Goal: Task Accomplishment & Management: Complete application form

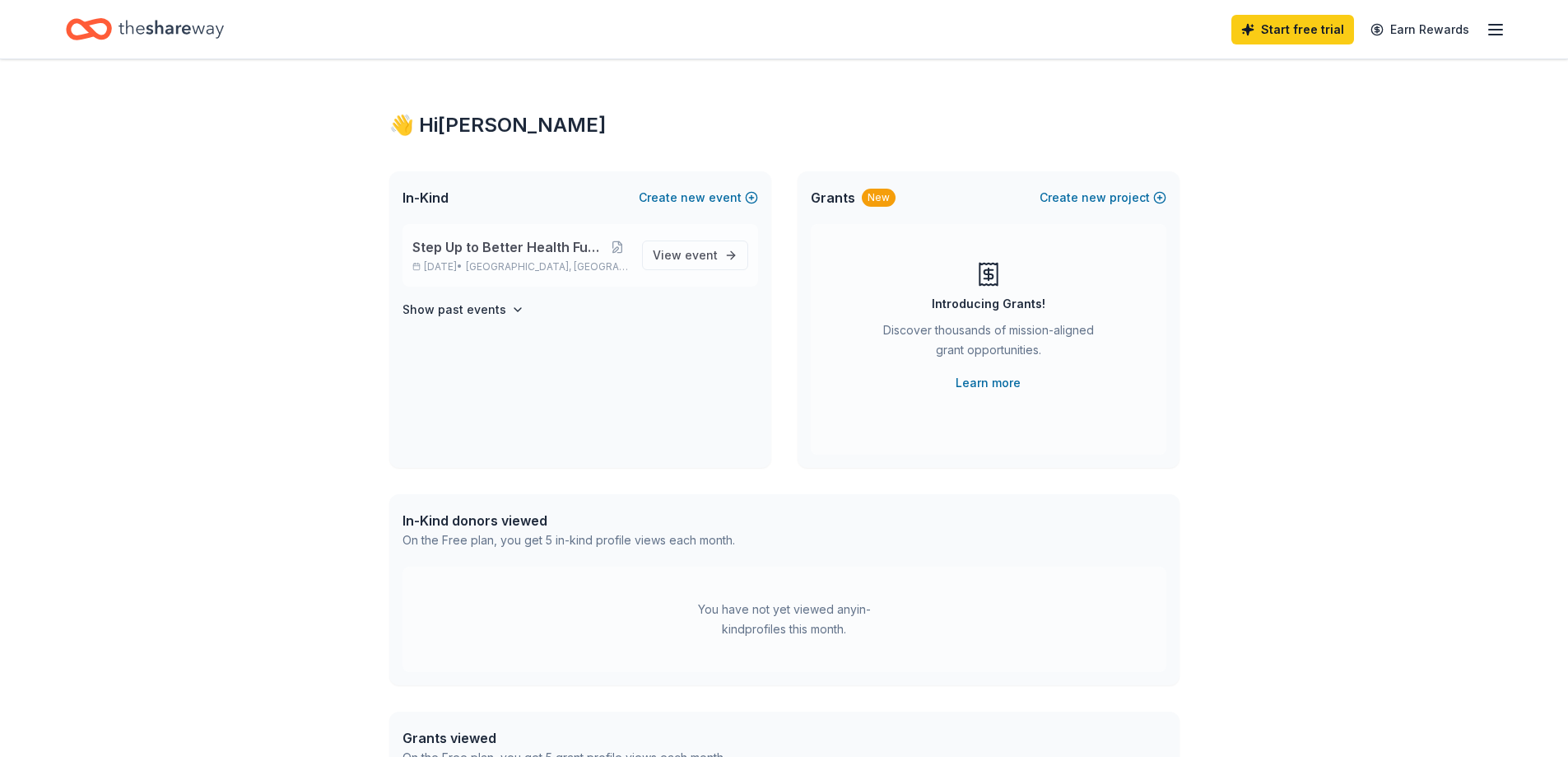
click at [519, 249] on span "Step Up to Better Health Fun Run, Walk & Roll" at bounding box center [509, 247] width 195 height 20
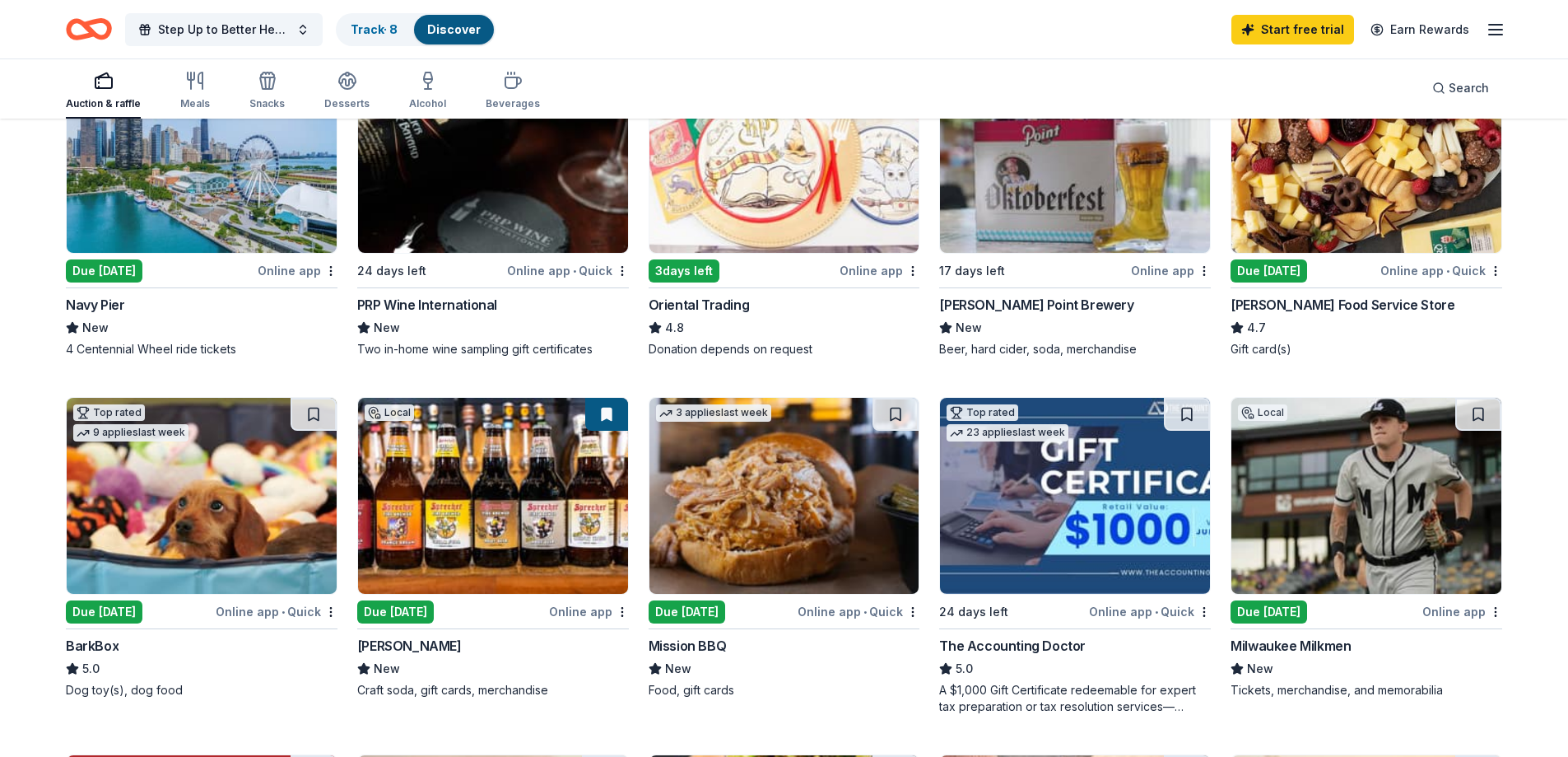
scroll to position [494, 0]
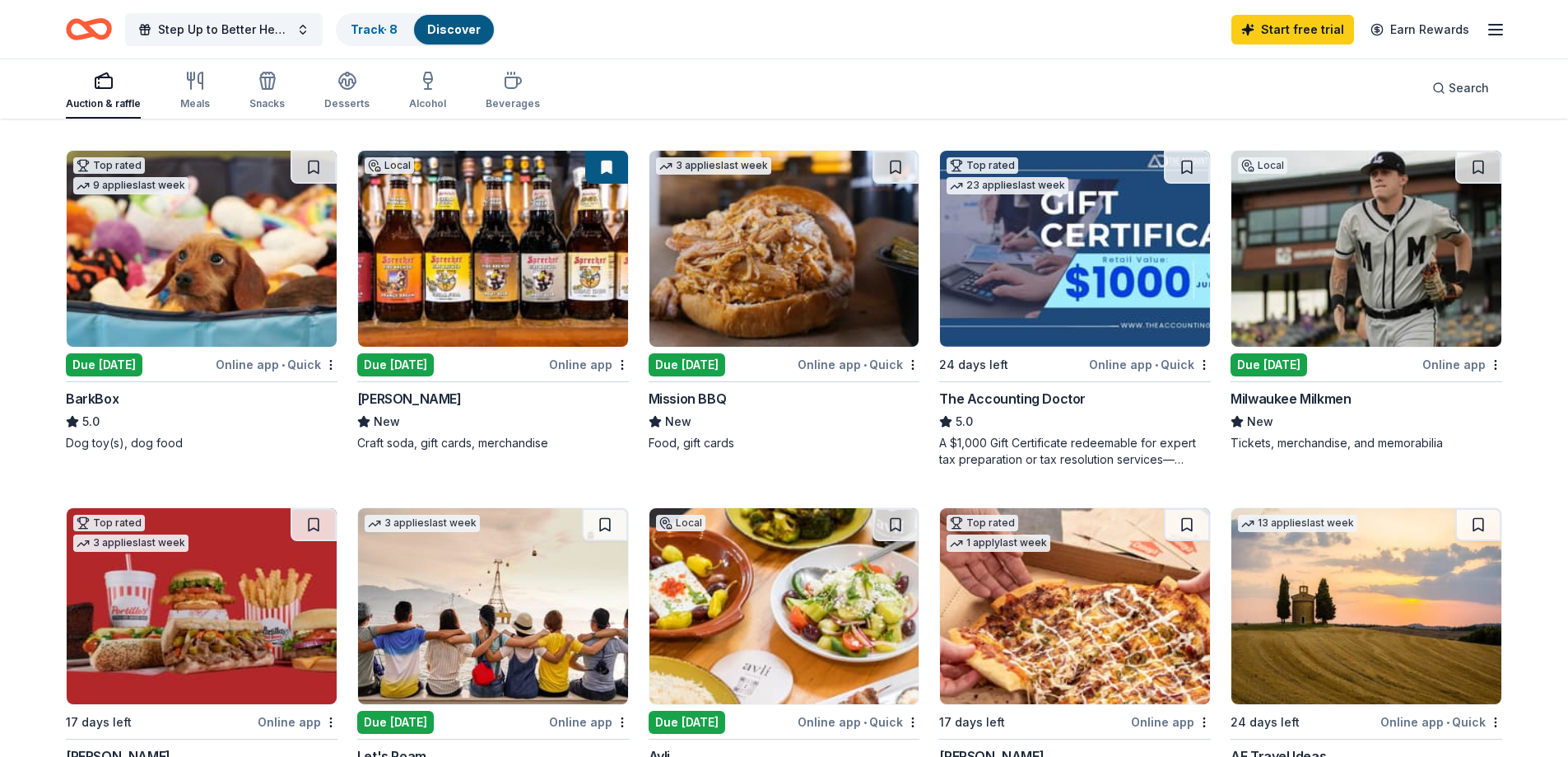
click at [419, 361] on div "Due [DATE]" at bounding box center [396, 364] width 76 height 23
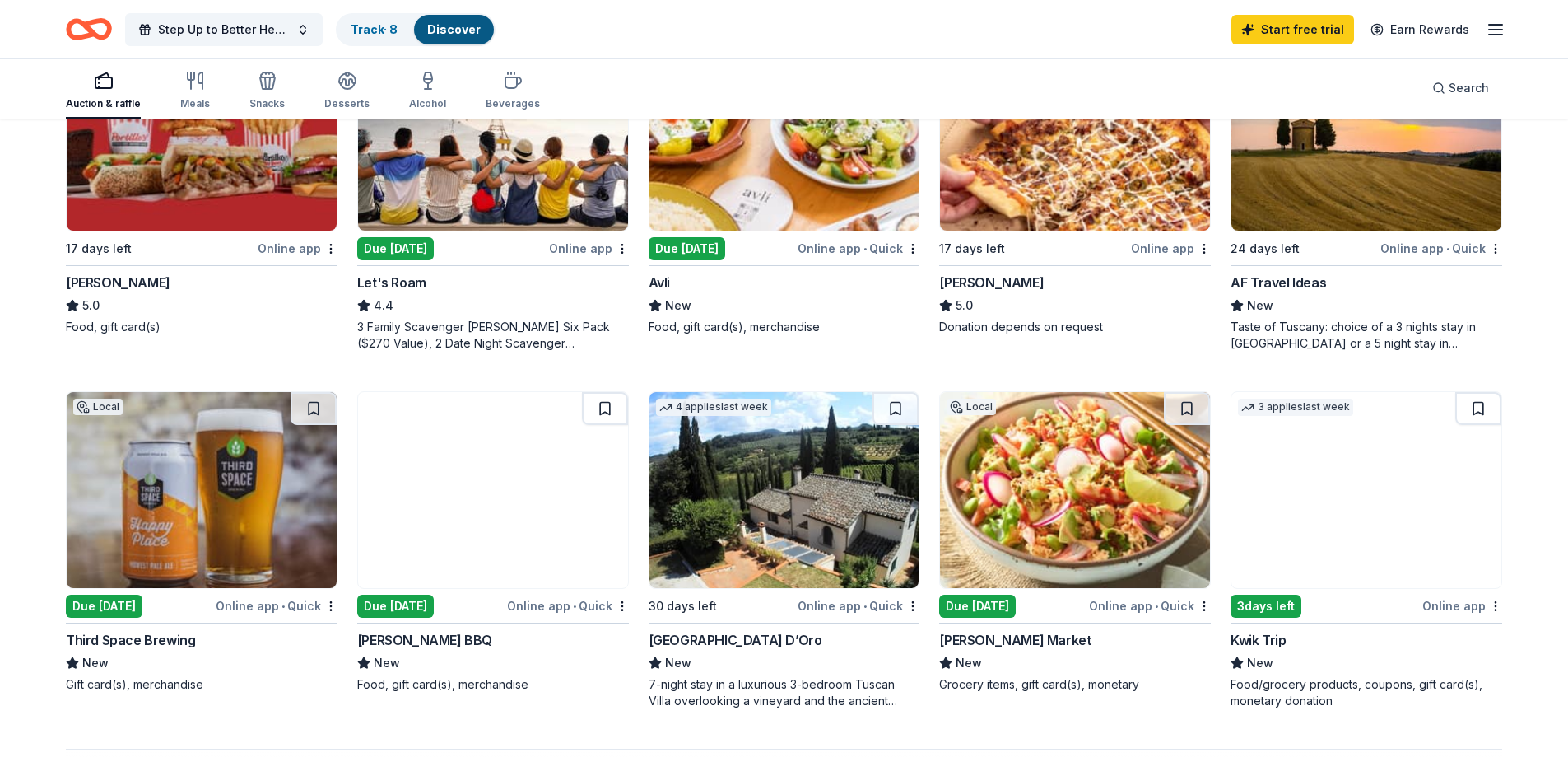
scroll to position [988, 0]
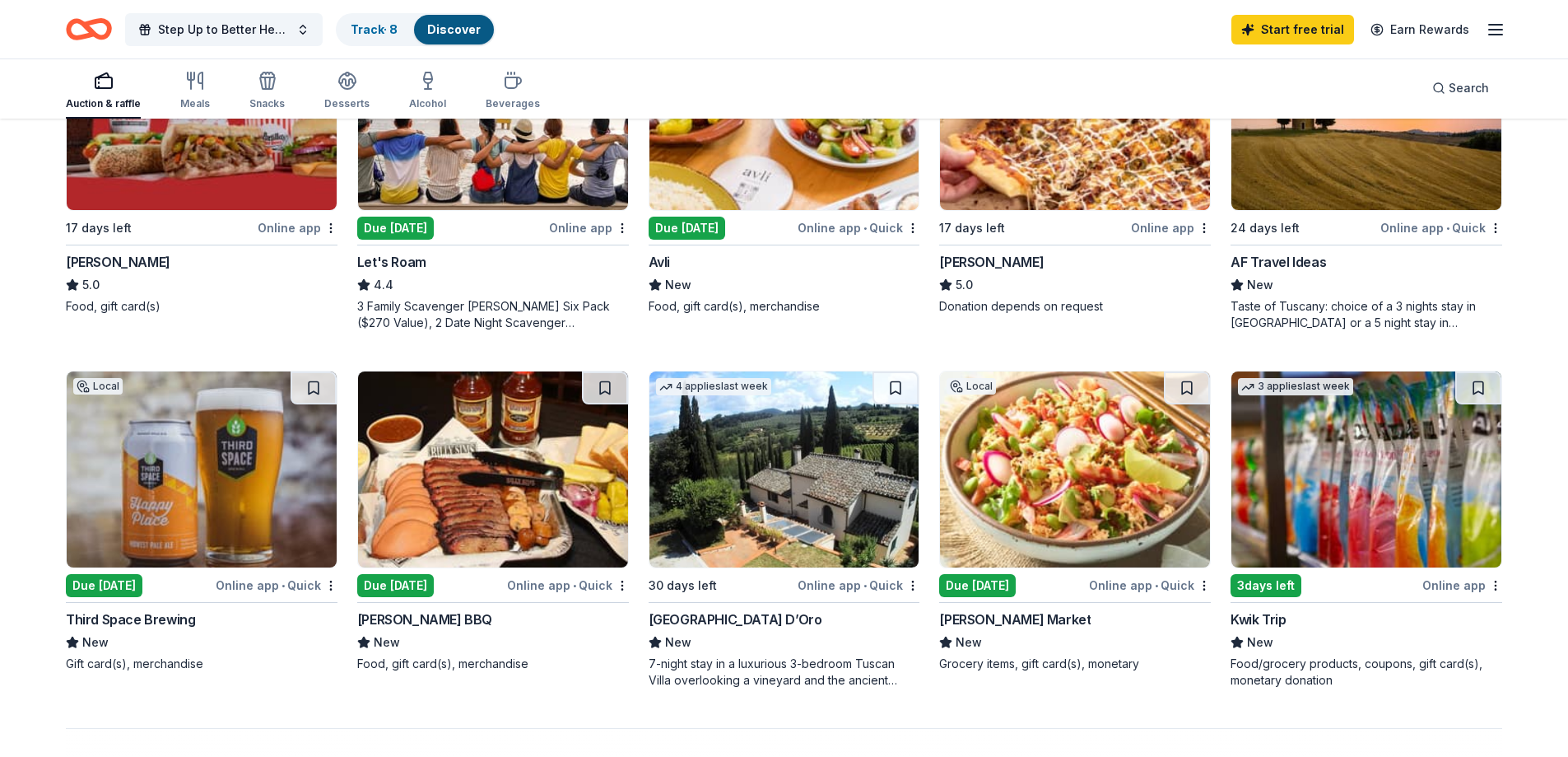
click at [1251, 583] on div "3 days left" at bounding box center [1266, 585] width 71 height 23
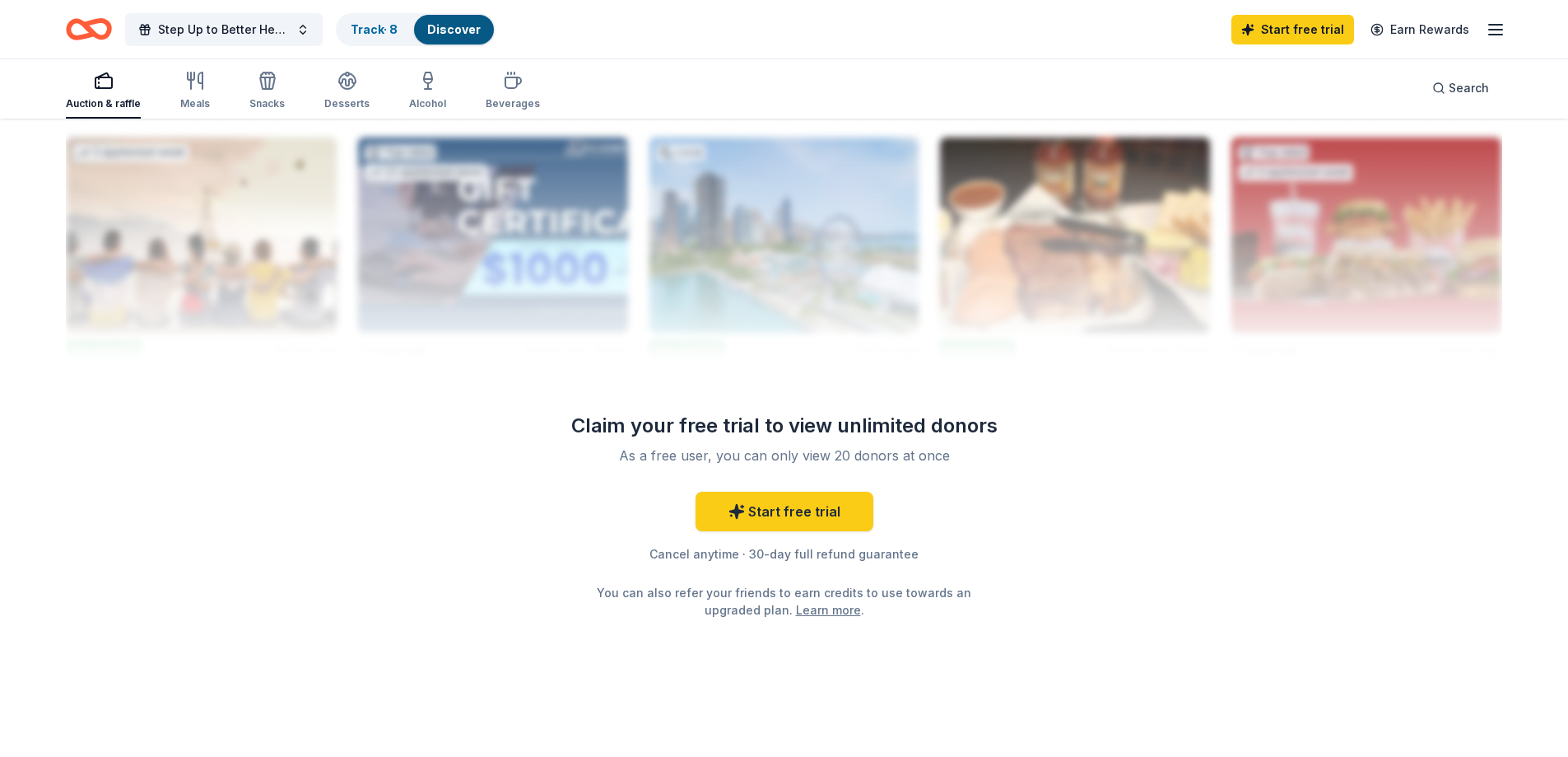
scroll to position [1125, 0]
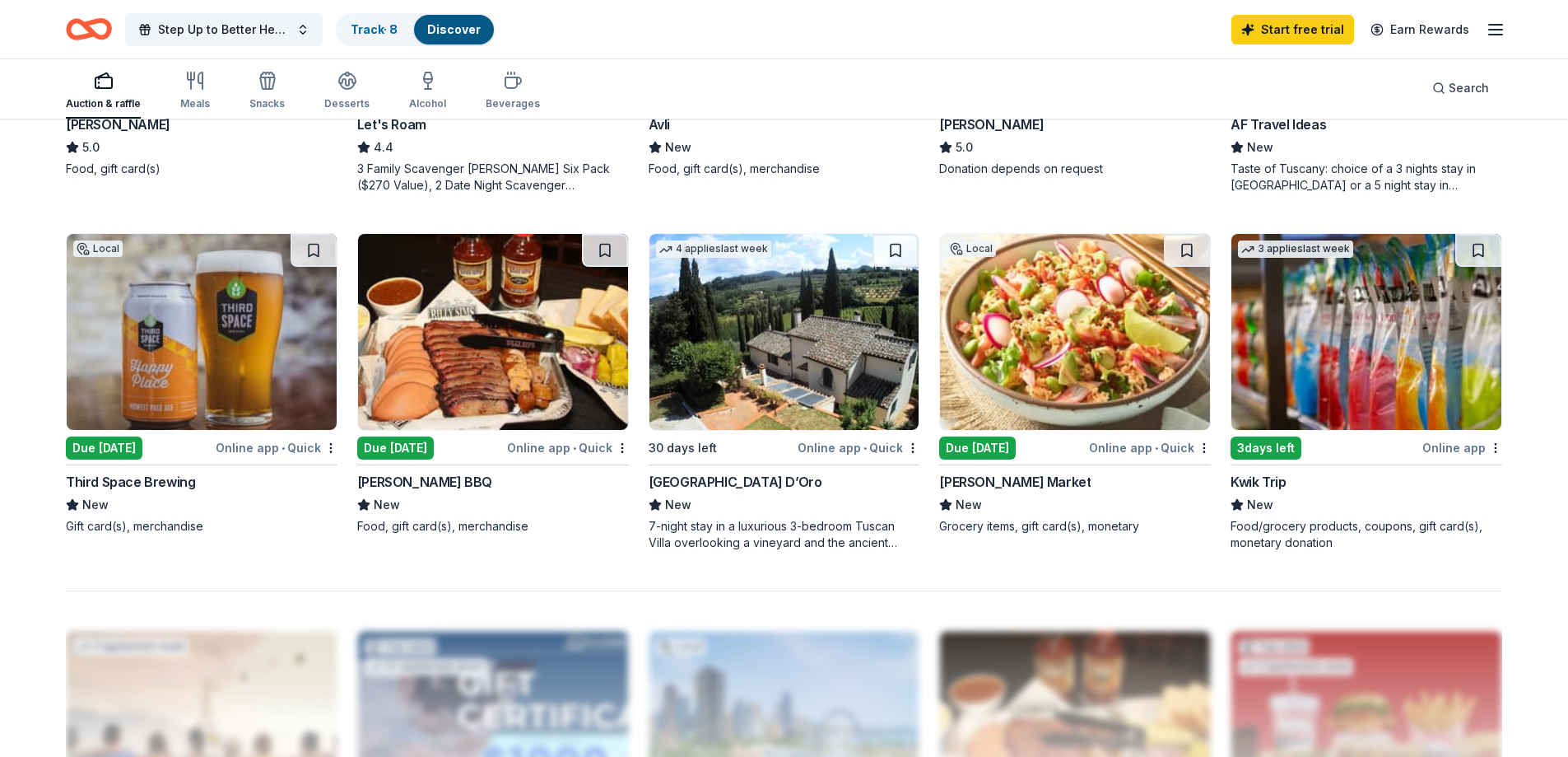
click at [387, 437] on div "Due [DATE]" at bounding box center [396, 448] width 76 height 23
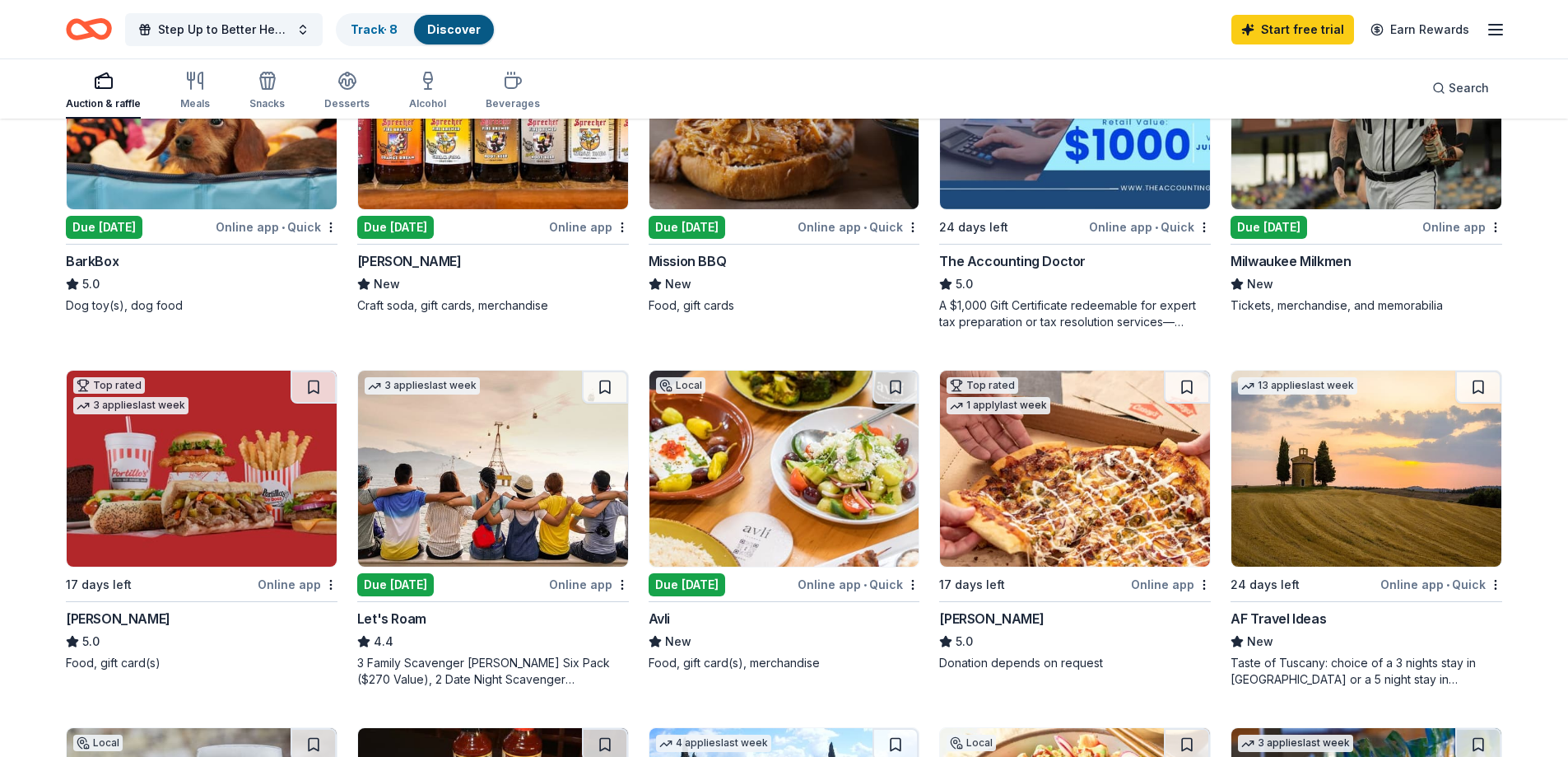
scroll to position [385, 0]
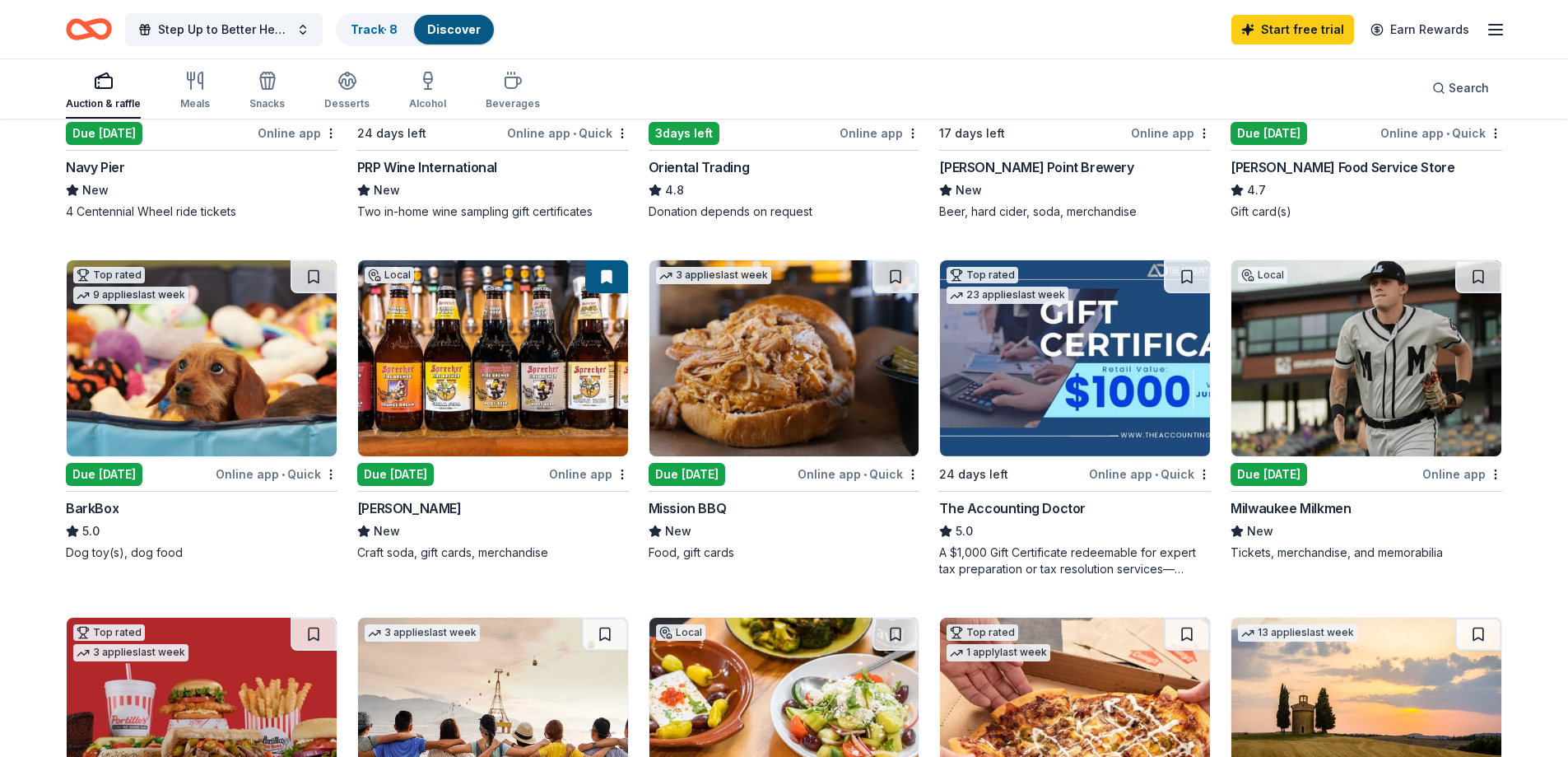
click at [700, 473] on div "Due [DATE]" at bounding box center [687, 474] width 76 height 23
click at [265, 88] on icon "button" at bounding box center [267, 83] width 15 height 12
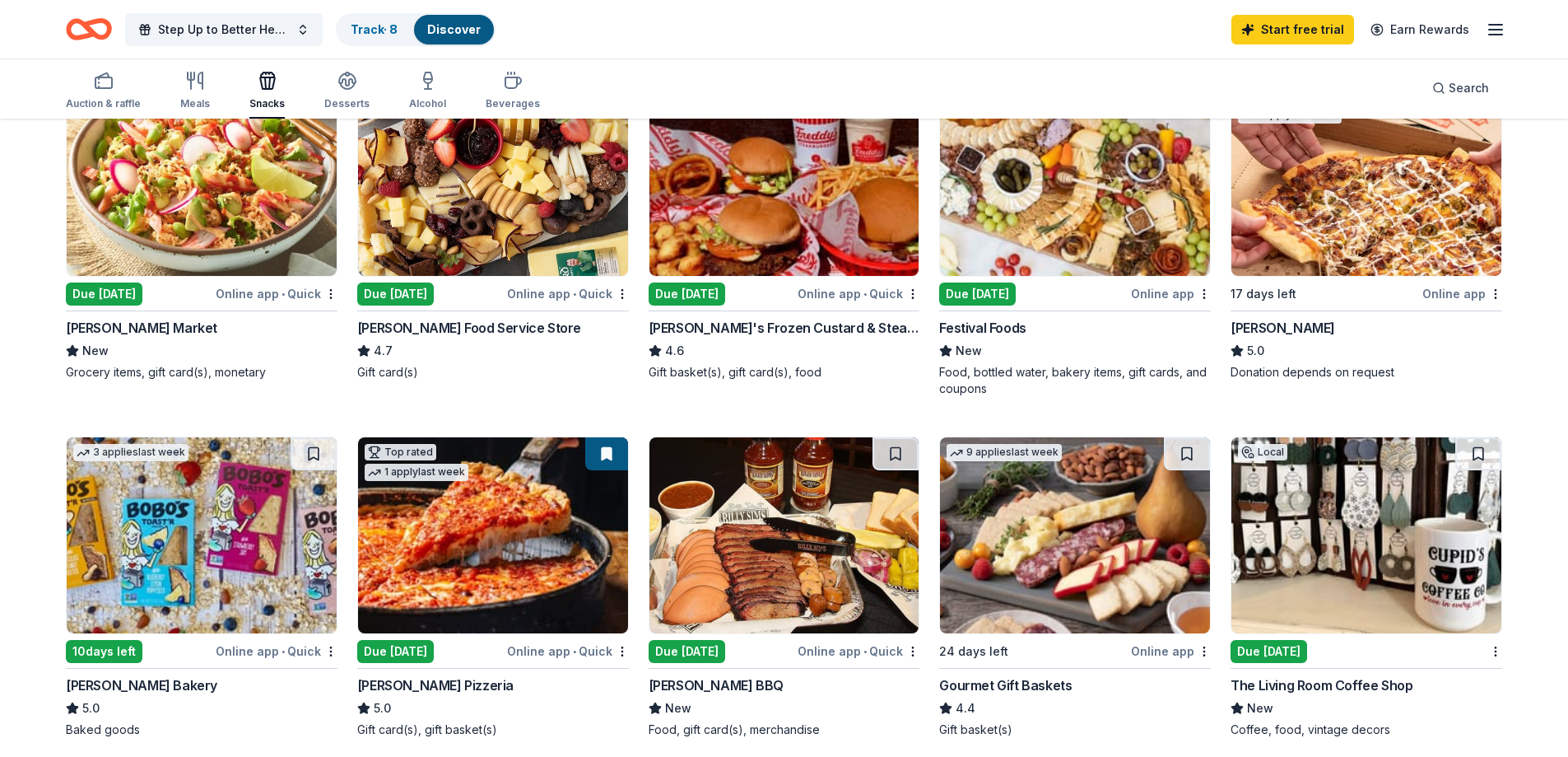
scroll to position [247, 0]
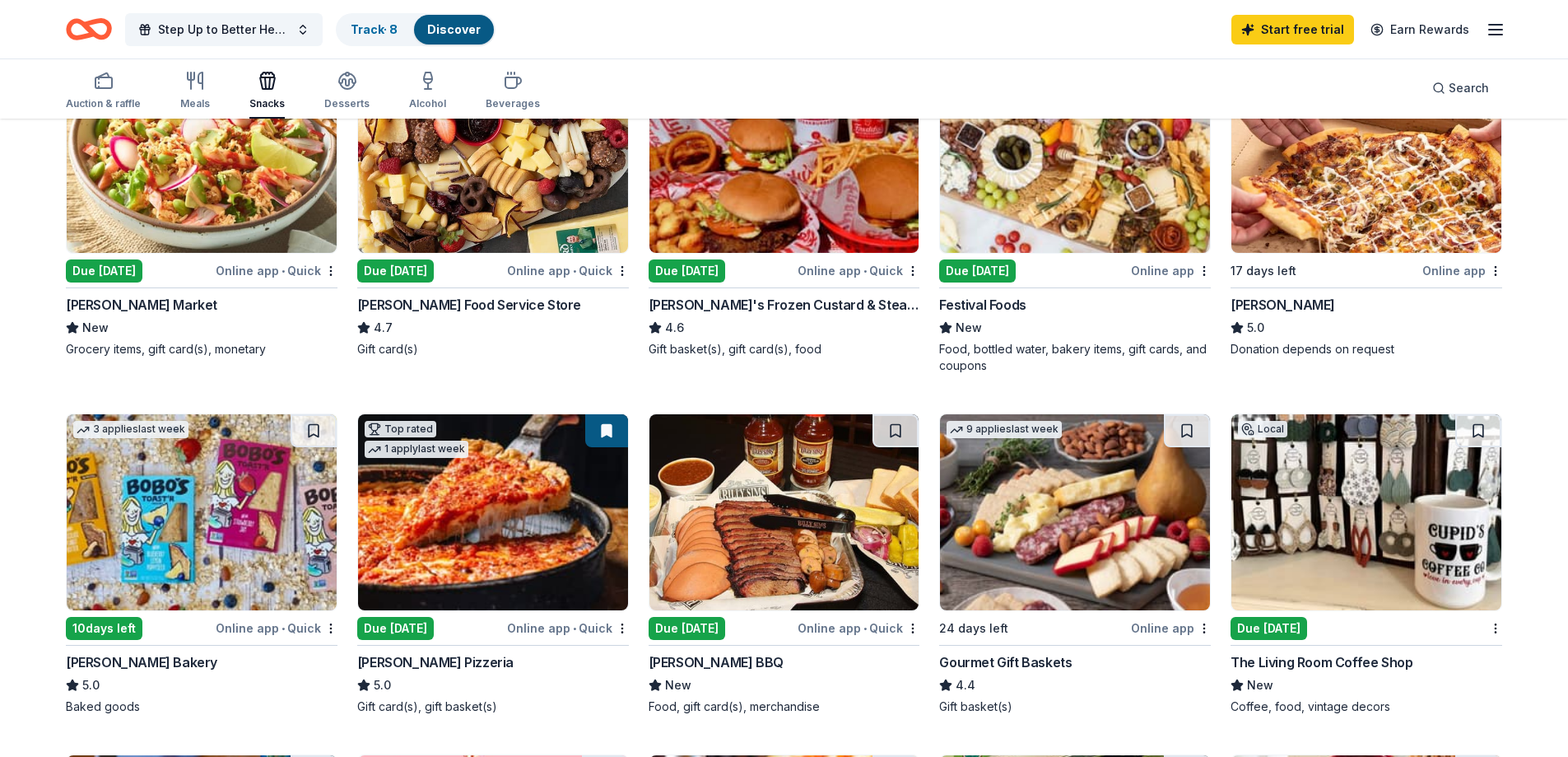
click at [977, 269] on div "Due [DATE]" at bounding box center [978, 270] width 76 height 23
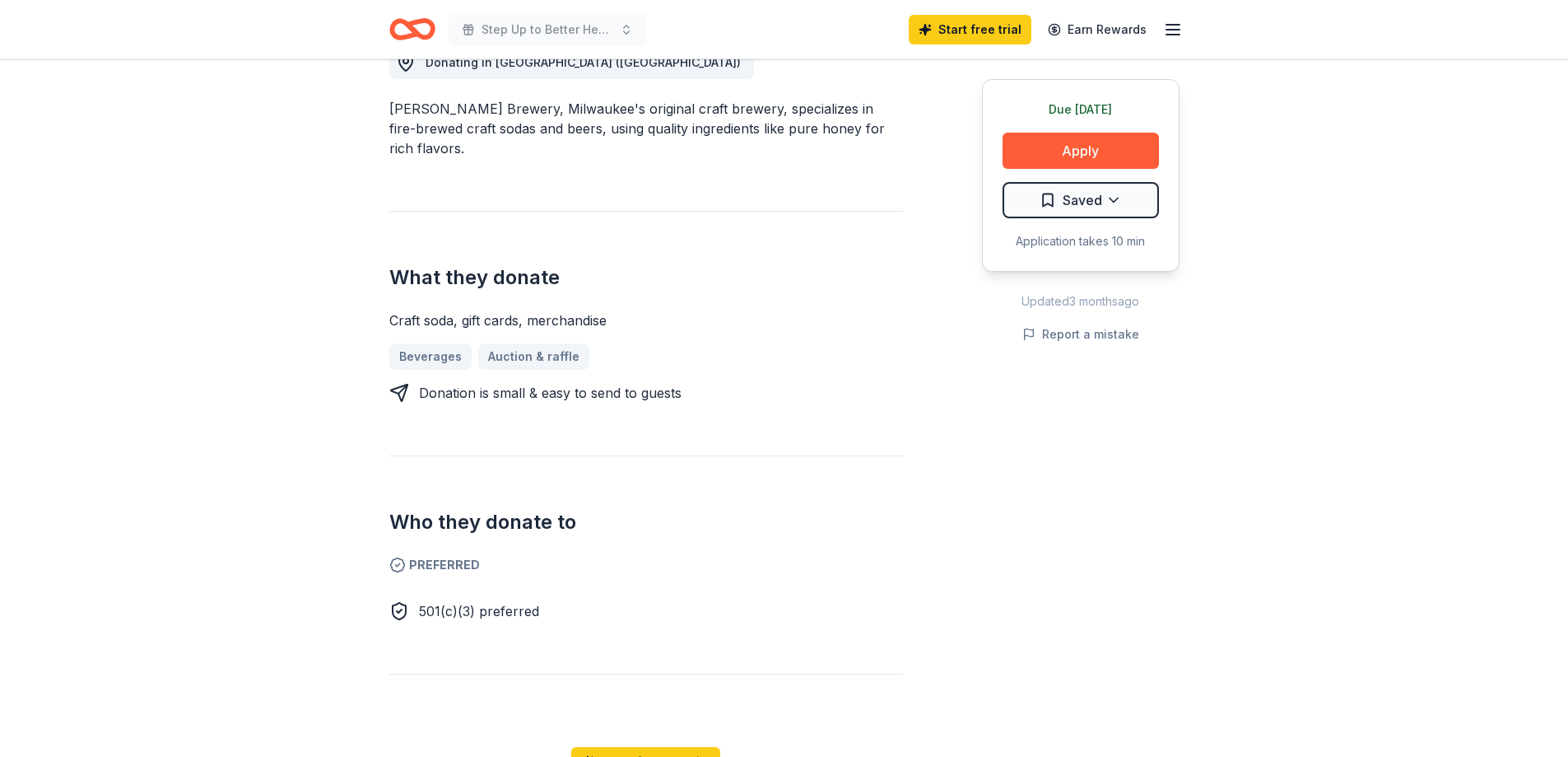
scroll to position [247, 0]
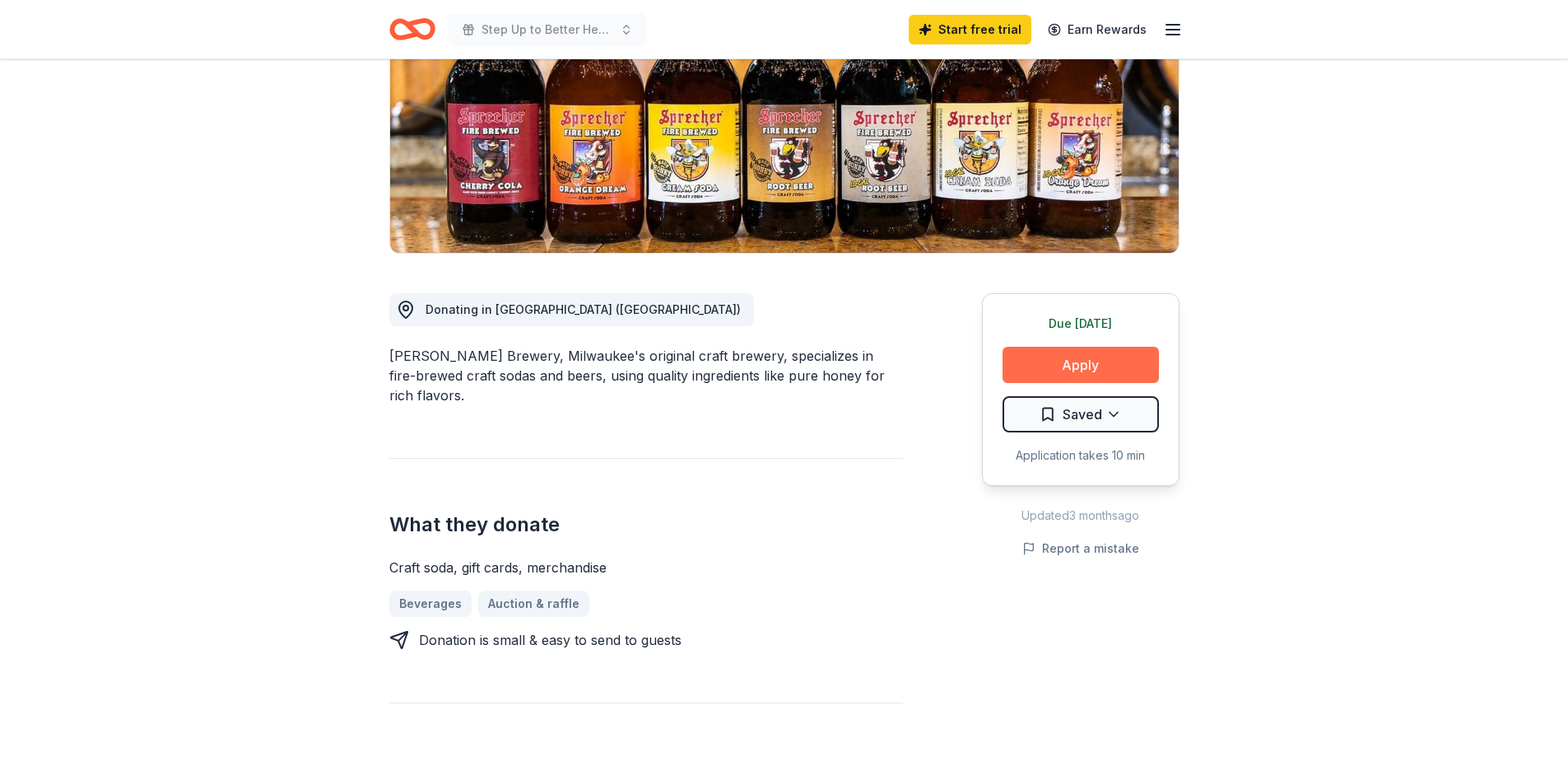
click at [1049, 362] on button "Apply" at bounding box center [1081, 365] width 156 height 36
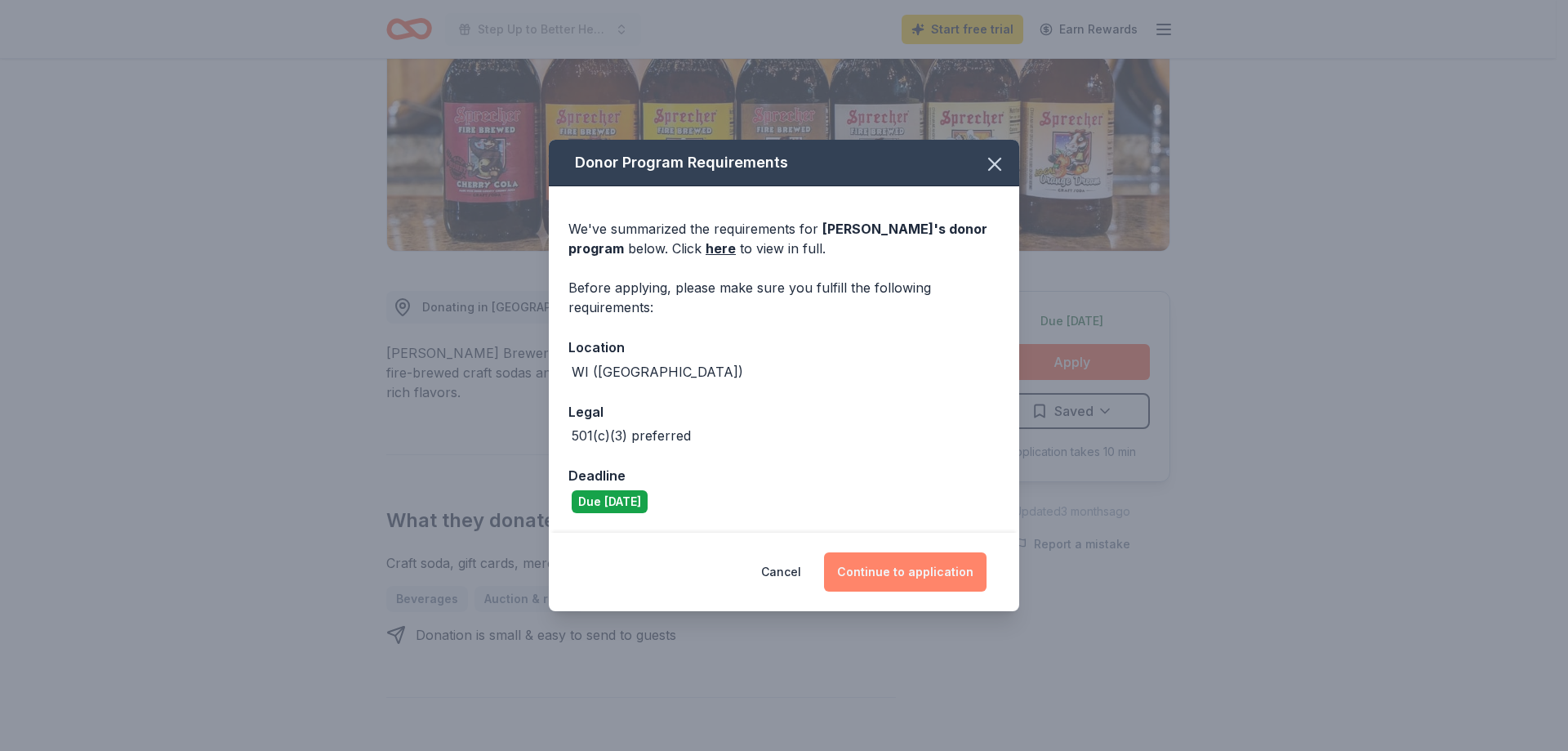
click at [867, 569] on button "Continue to application" at bounding box center [905, 571] width 162 height 39
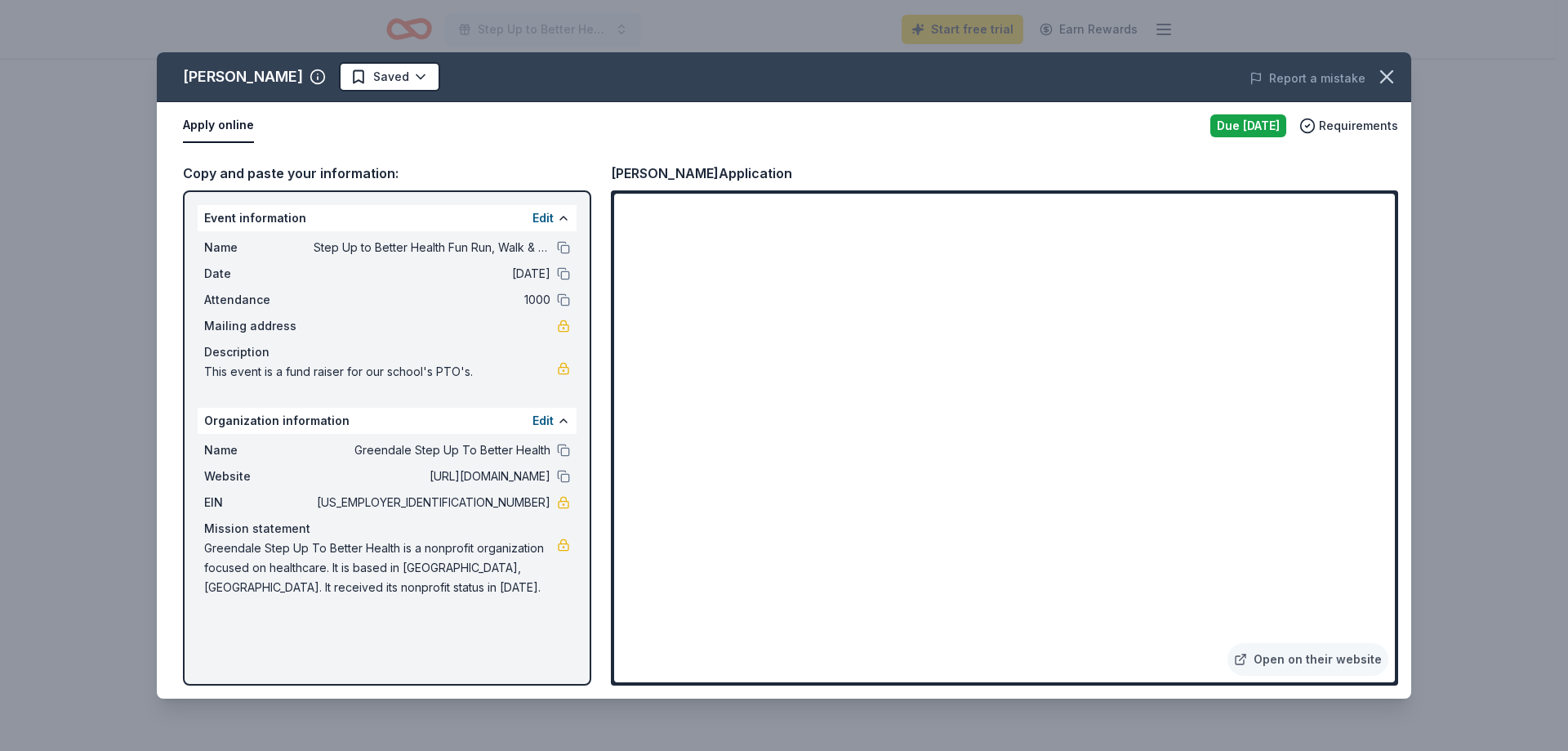
click at [201, 552] on div "Name Greendale Step Up To Better Health Website https://www.greendale.org/depar…" at bounding box center [387, 519] width 379 height 170
click at [208, 542] on span "Greendale Step Up To Better Health is a nonprofit organization focused on healt…" at bounding box center [380, 567] width 353 height 59
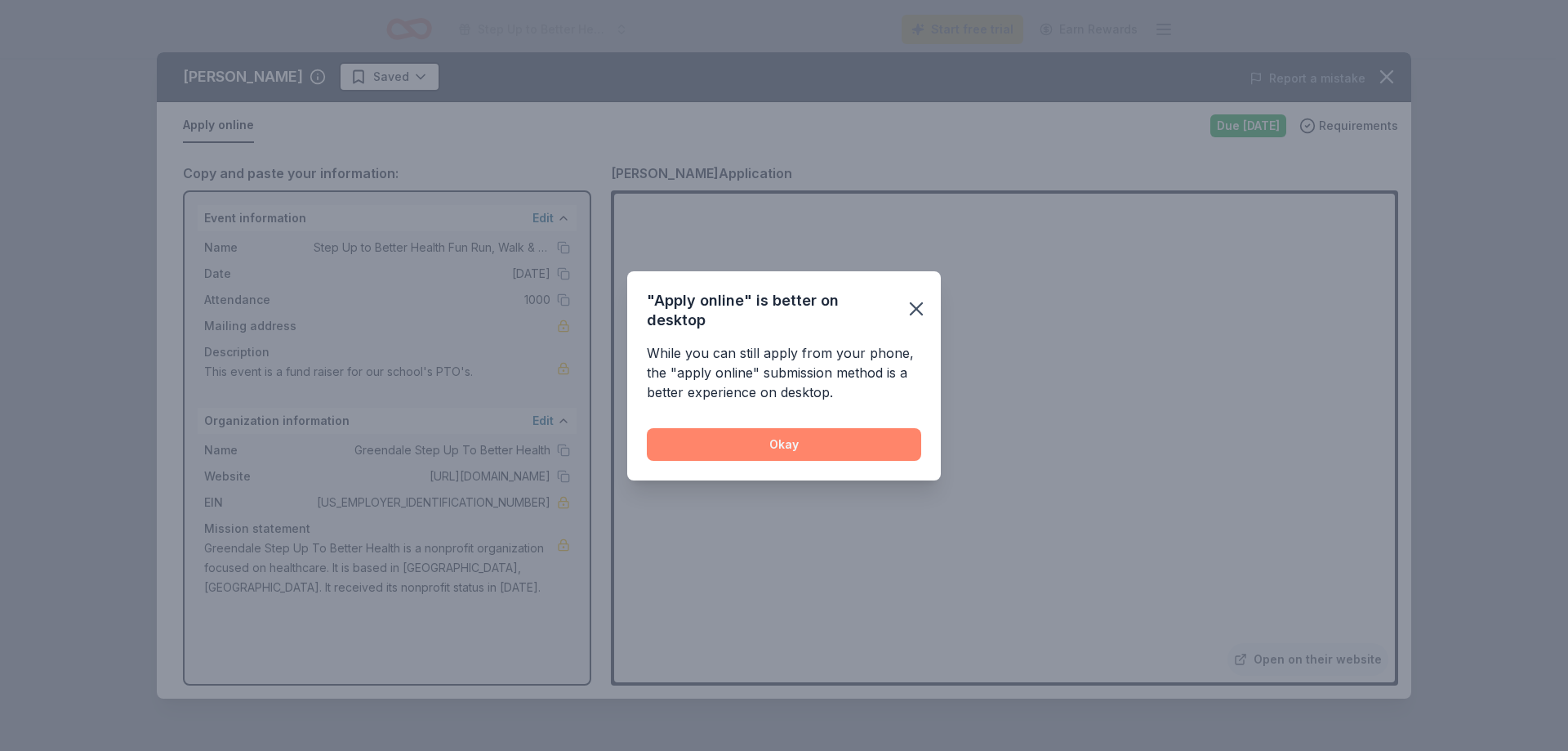
click at [839, 449] on button "Okay" at bounding box center [784, 444] width 274 height 32
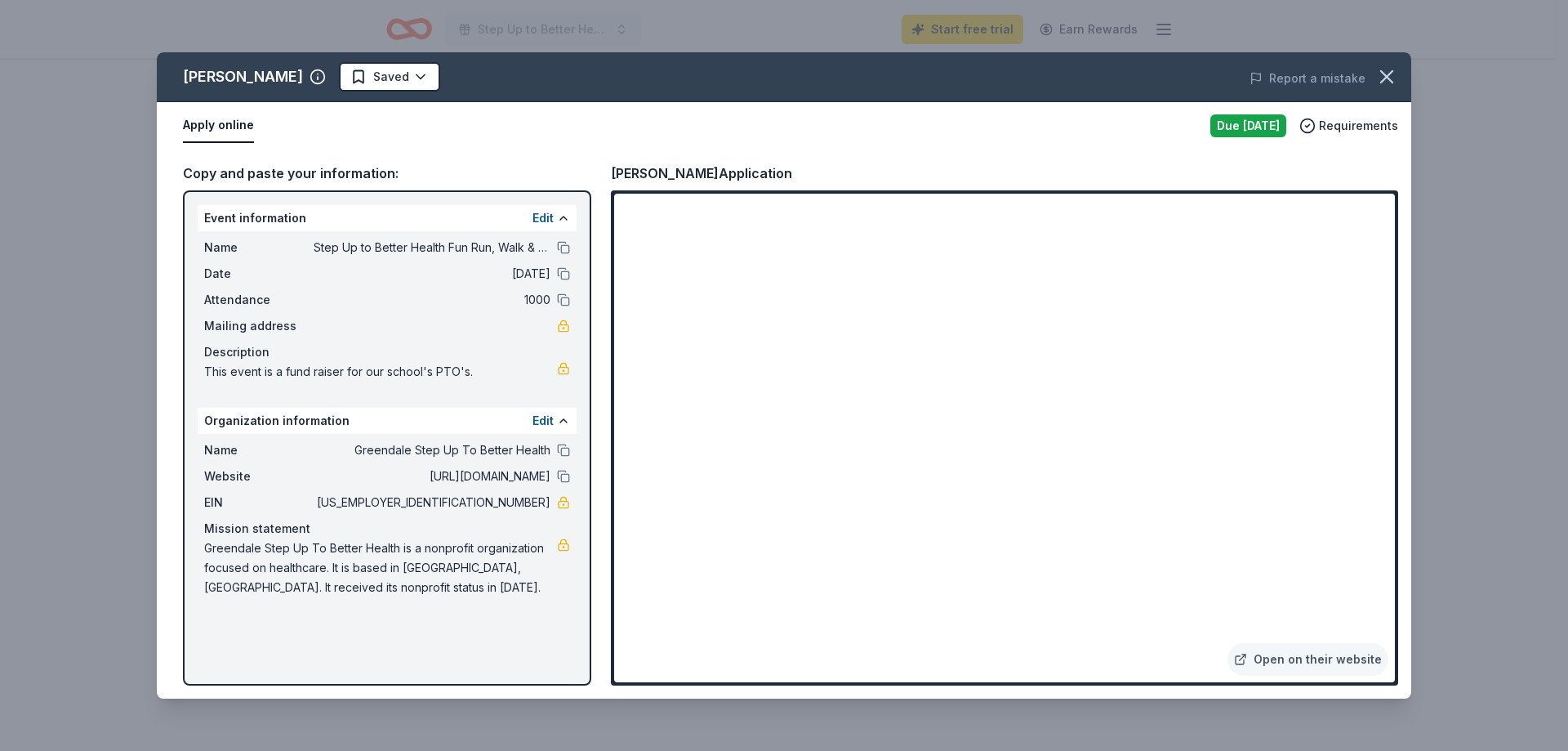
click at [202, 554] on div "Name Greendale Step Up To Better Health Website https://www.greendale.org/depar…" at bounding box center [387, 519] width 379 height 170
click at [207, 546] on span "Greendale Step Up To Better Health is a nonprofit organization focused on healt…" at bounding box center [380, 567] width 353 height 59
click at [1385, 68] on icon "button" at bounding box center [1386, 76] width 23 height 23
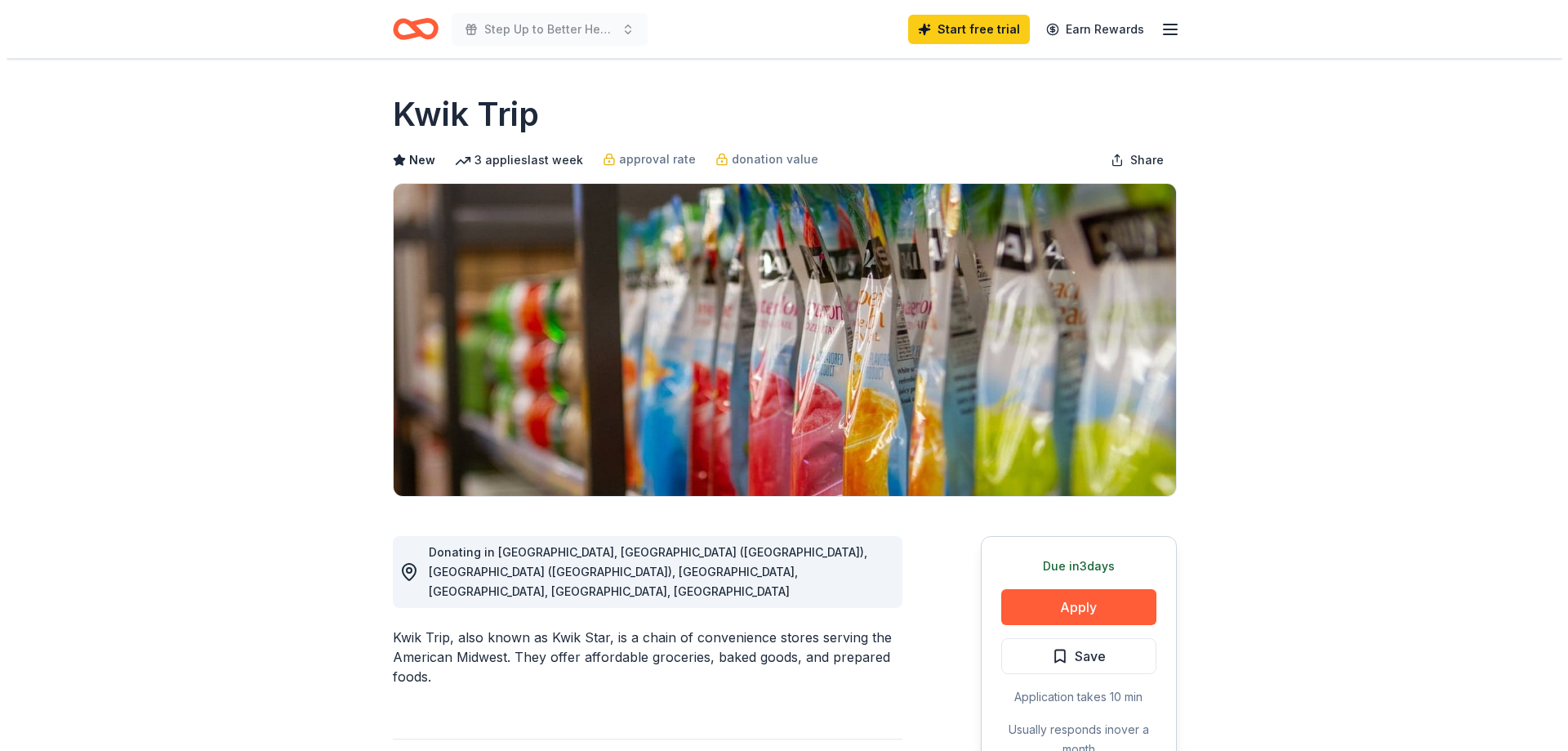
scroll to position [246, 0]
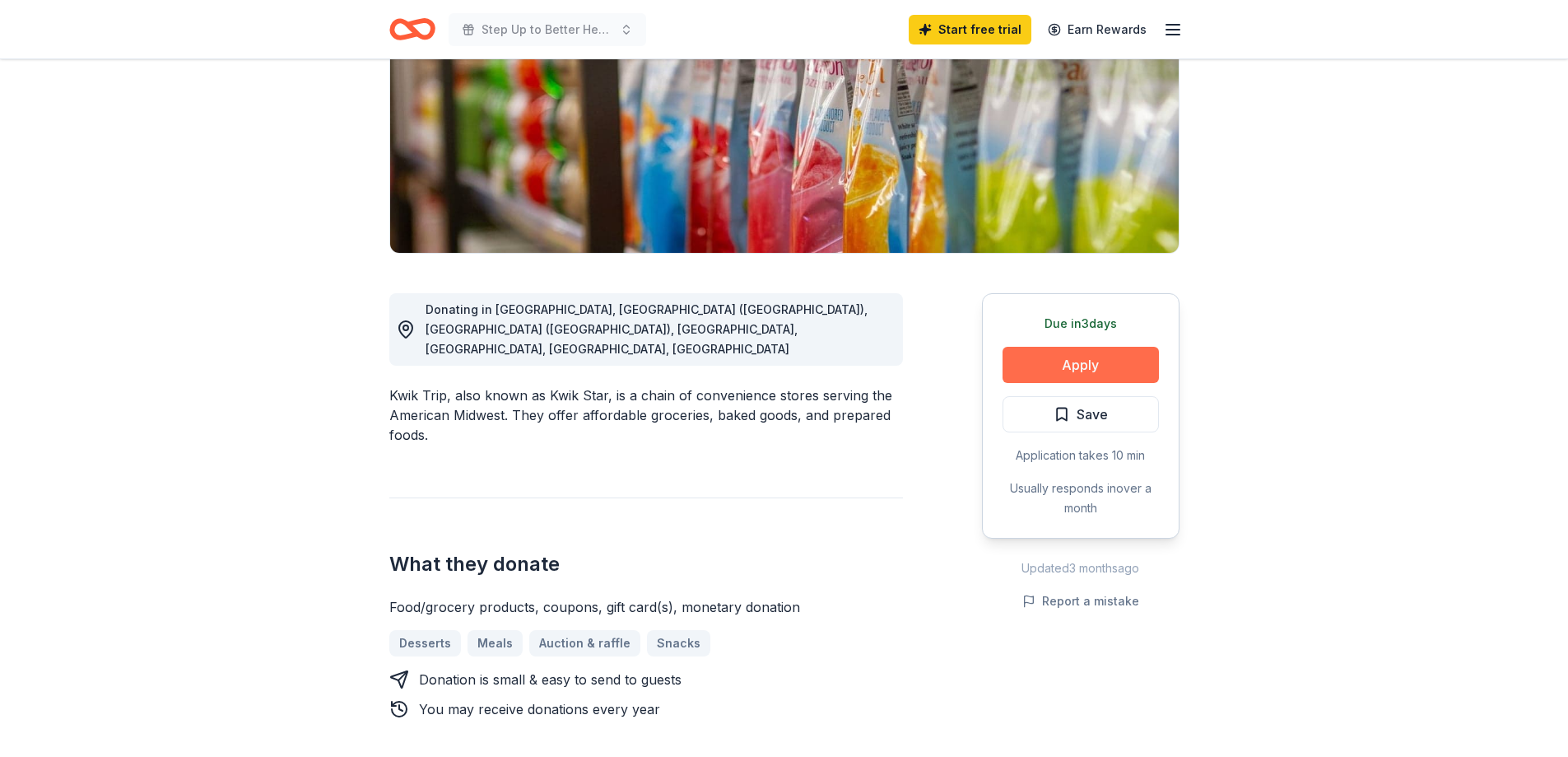
click at [1035, 360] on button "Apply" at bounding box center [1081, 365] width 156 height 36
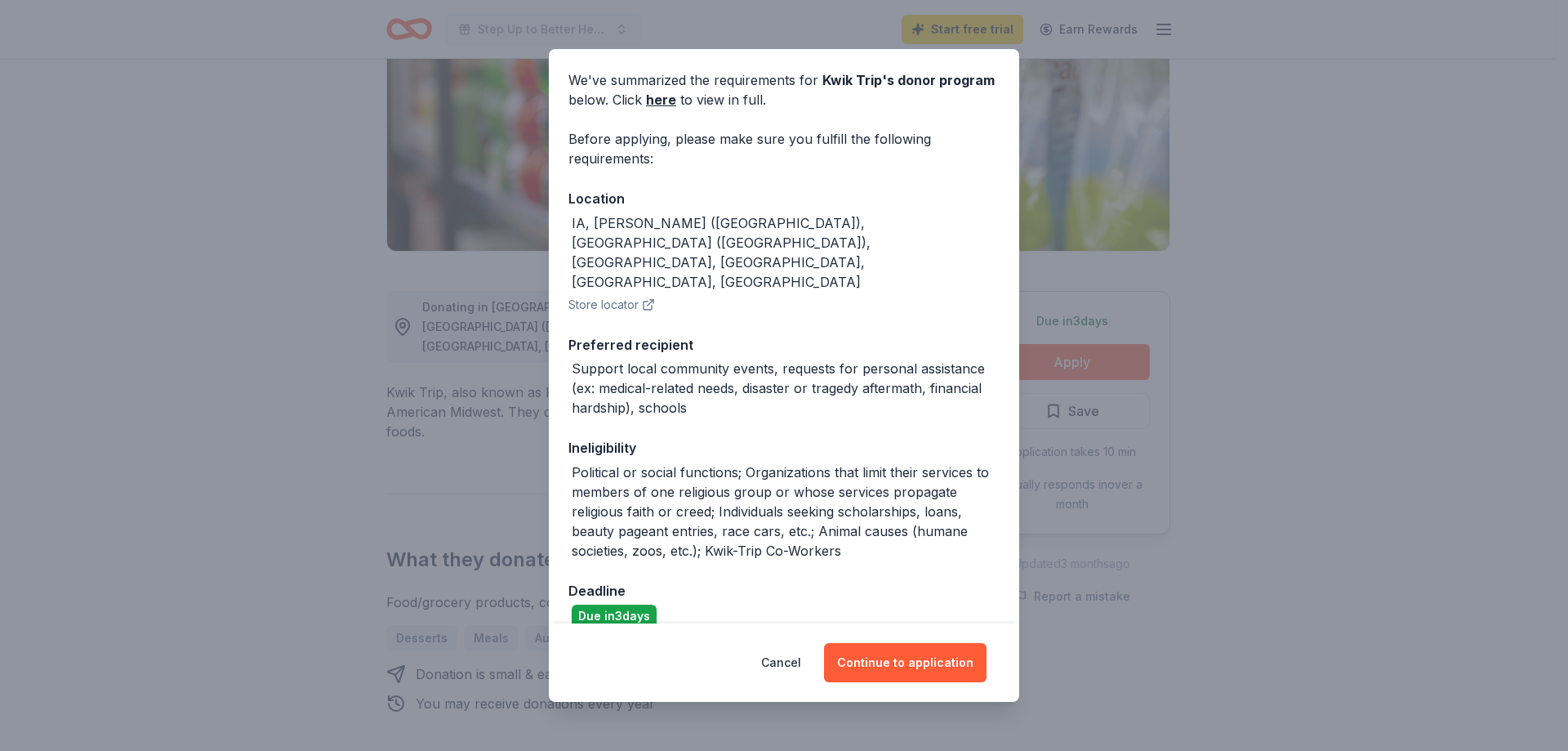
scroll to position [87, 0]
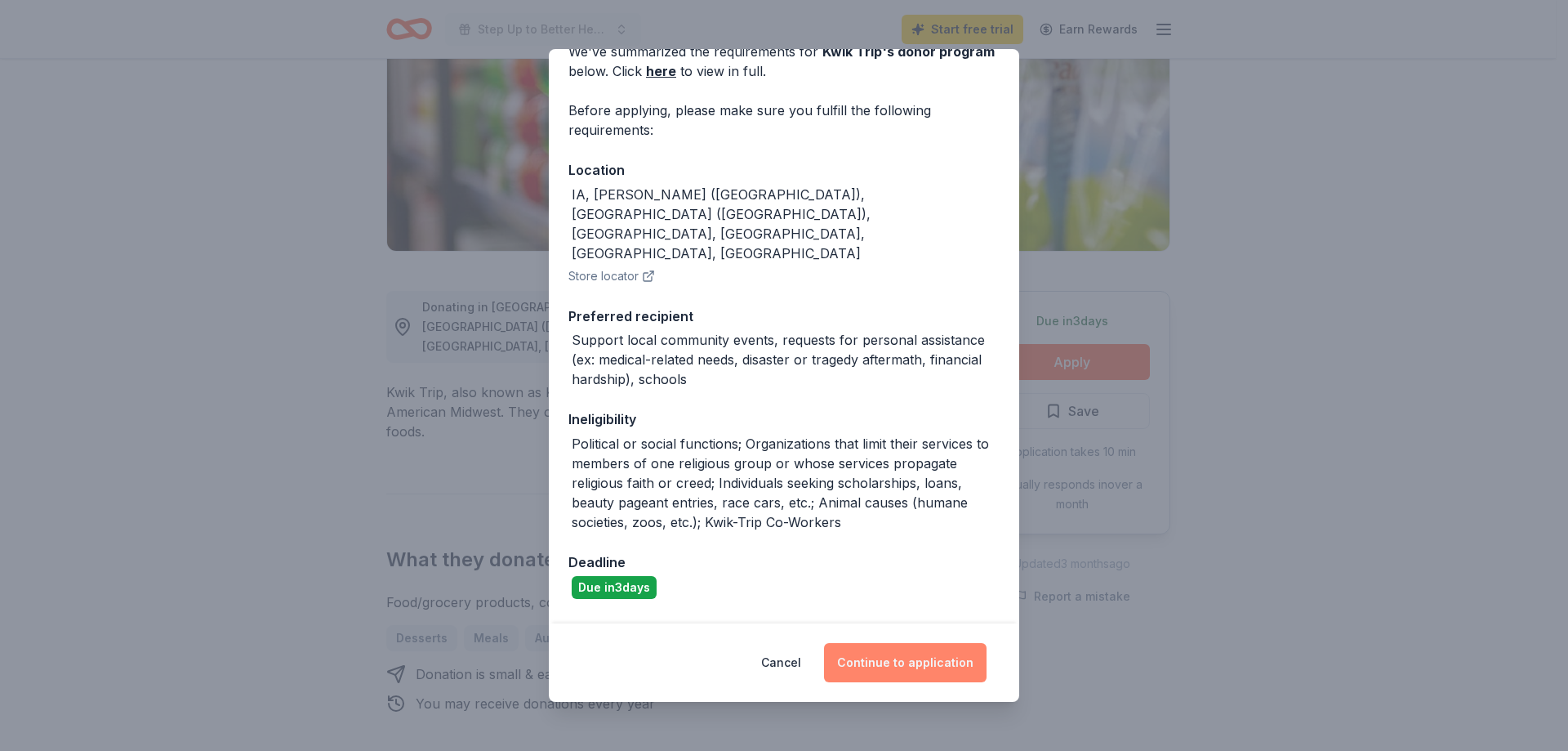
click at [904, 658] on button "Continue to application" at bounding box center [905, 662] width 162 height 39
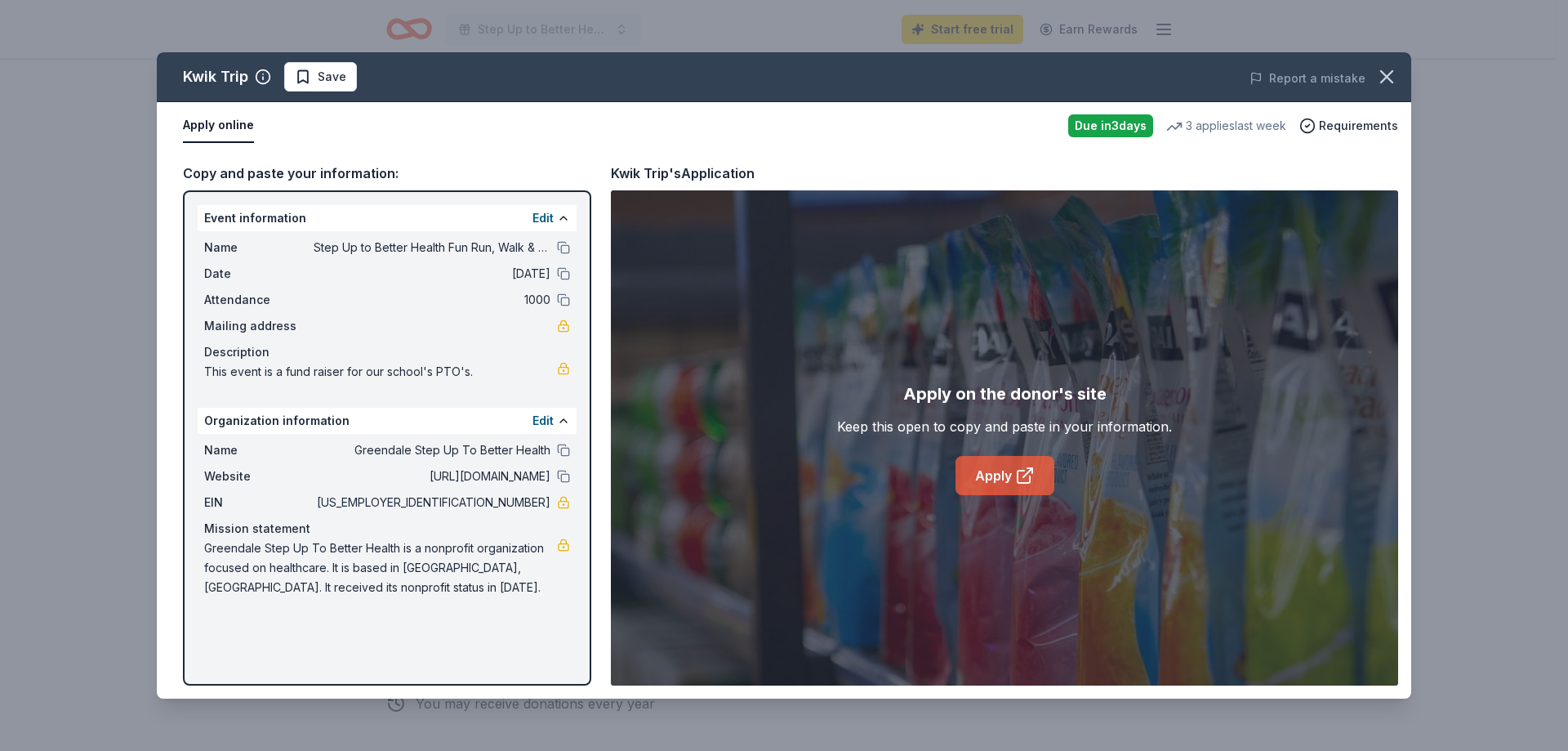
click at [981, 473] on link "Apply" at bounding box center [1005, 475] width 99 height 39
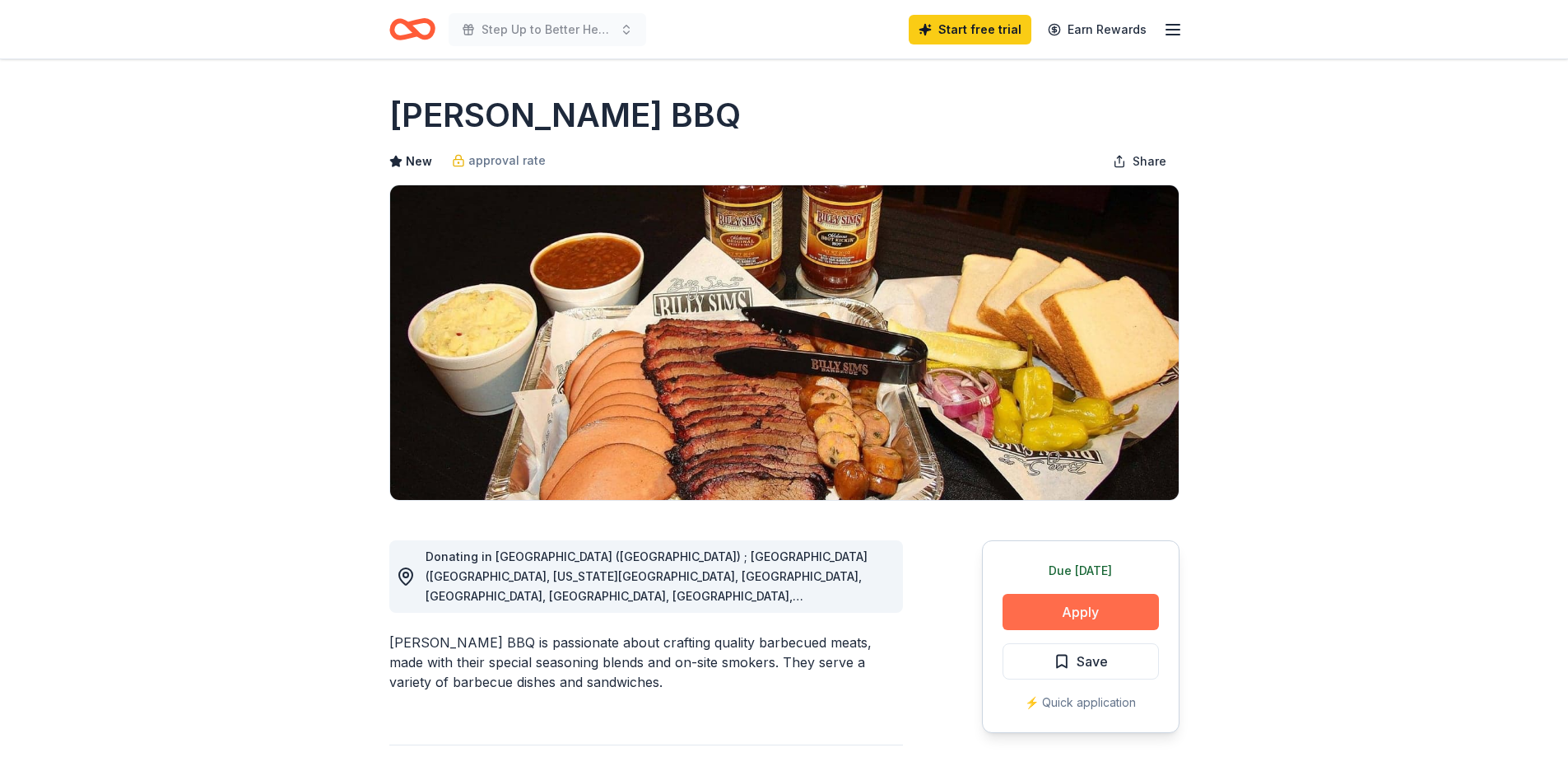
click at [1062, 601] on button "Apply" at bounding box center [1081, 612] width 156 height 36
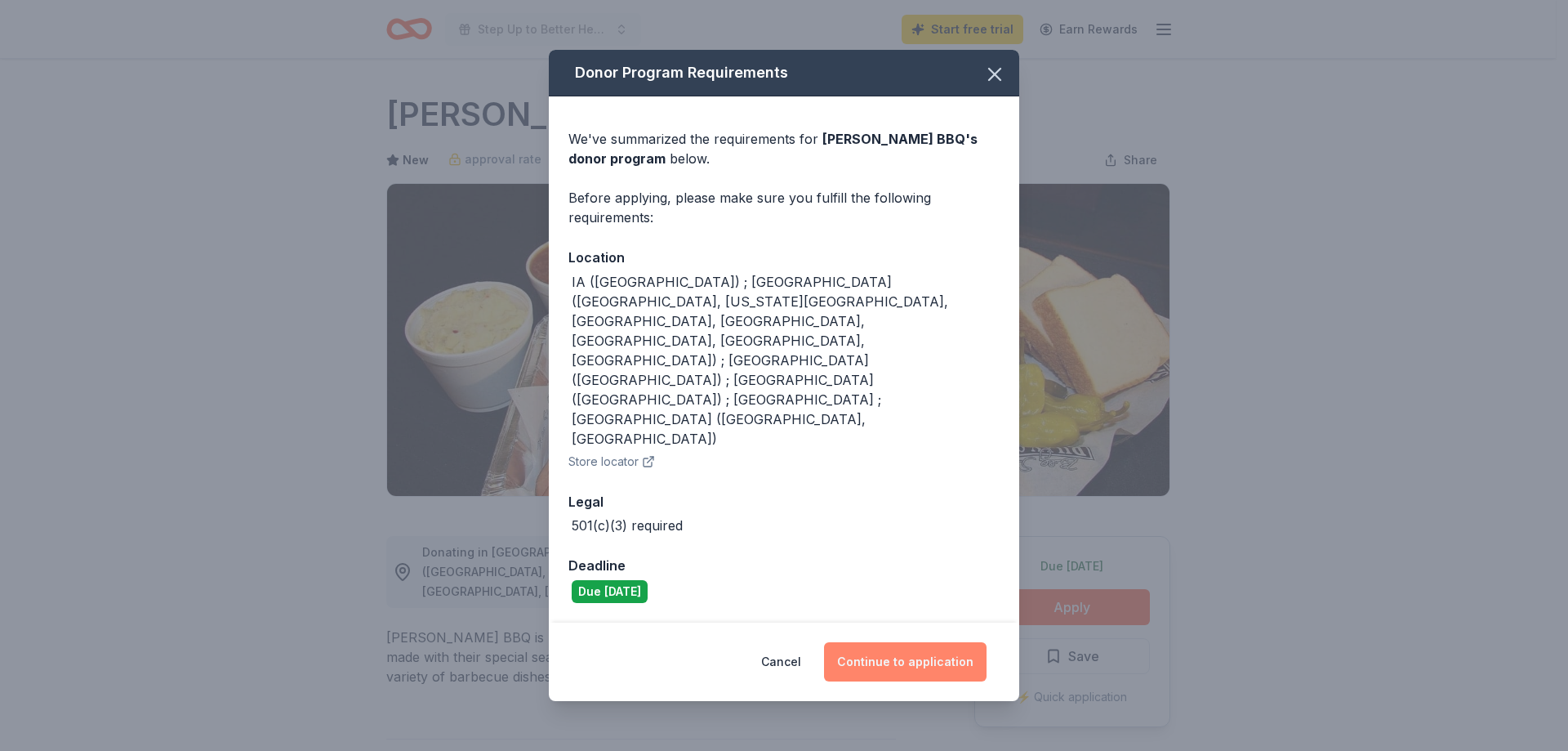
click at [882, 642] on button "Continue to application" at bounding box center [905, 661] width 162 height 39
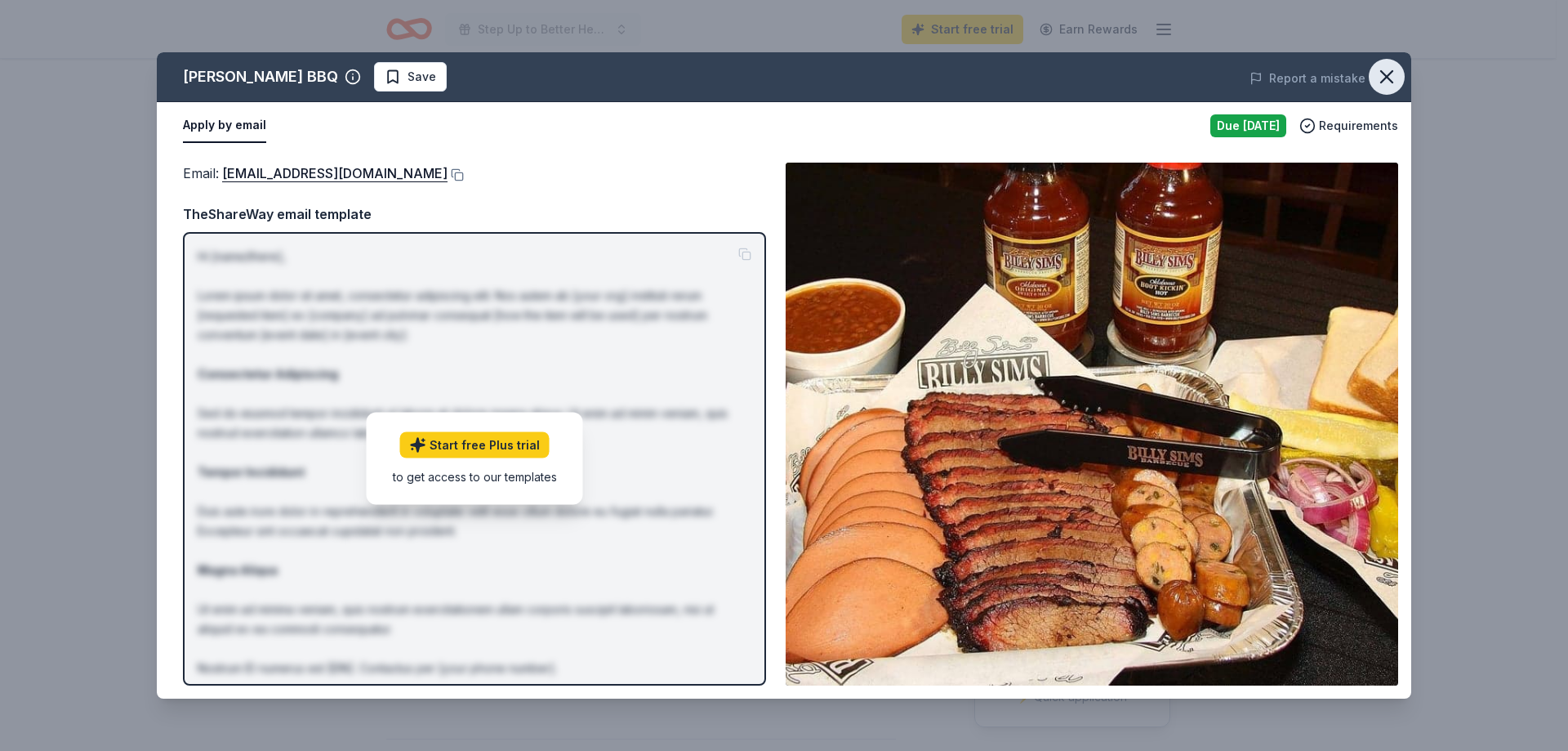
click at [1388, 79] on icon "button" at bounding box center [1386, 77] width 12 height 12
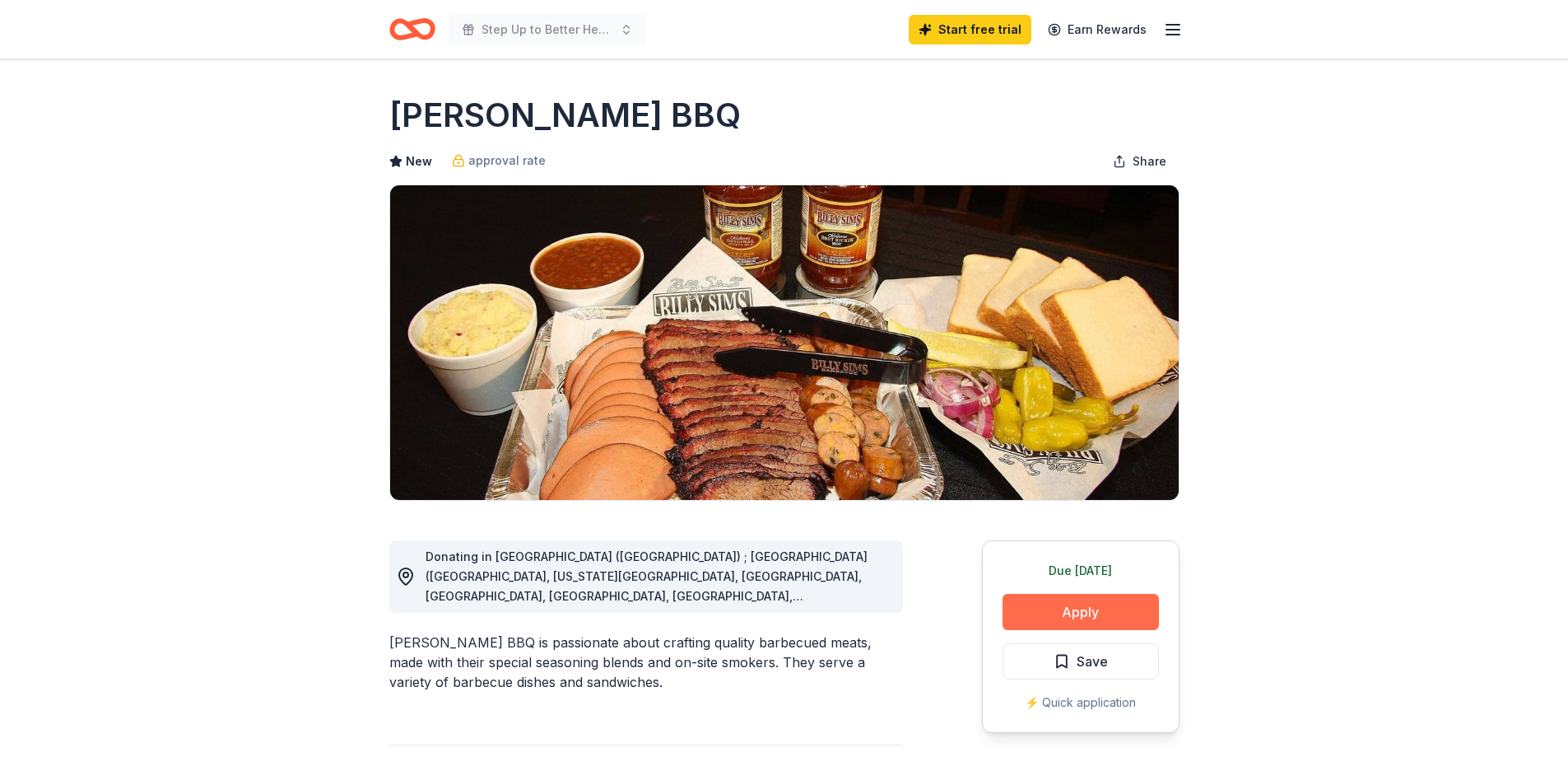
click at [1053, 606] on button "Apply" at bounding box center [1081, 612] width 156 height 36
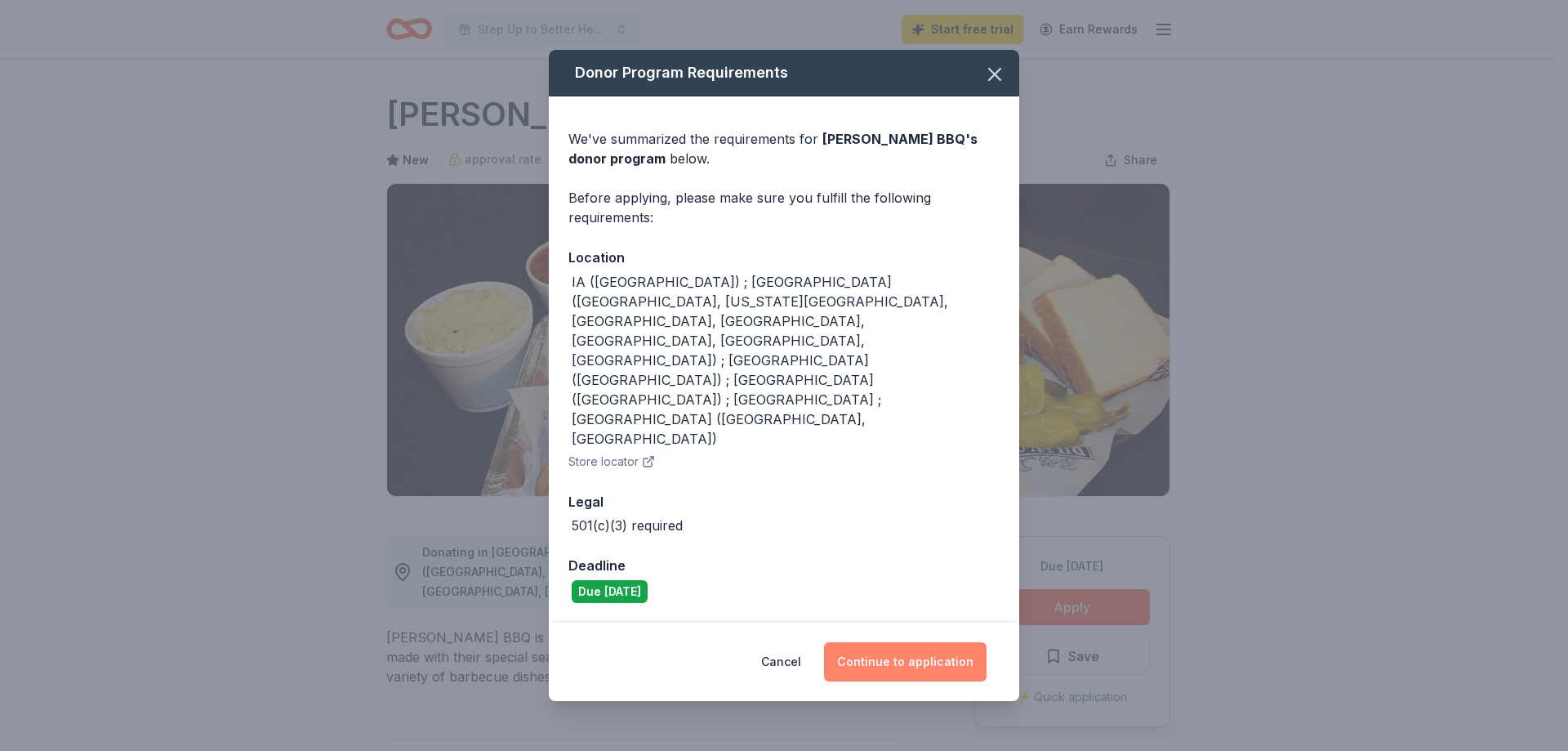
click at [942, 642] on button "Continue to application" at bounding box center [905, 661] width 162 height 39
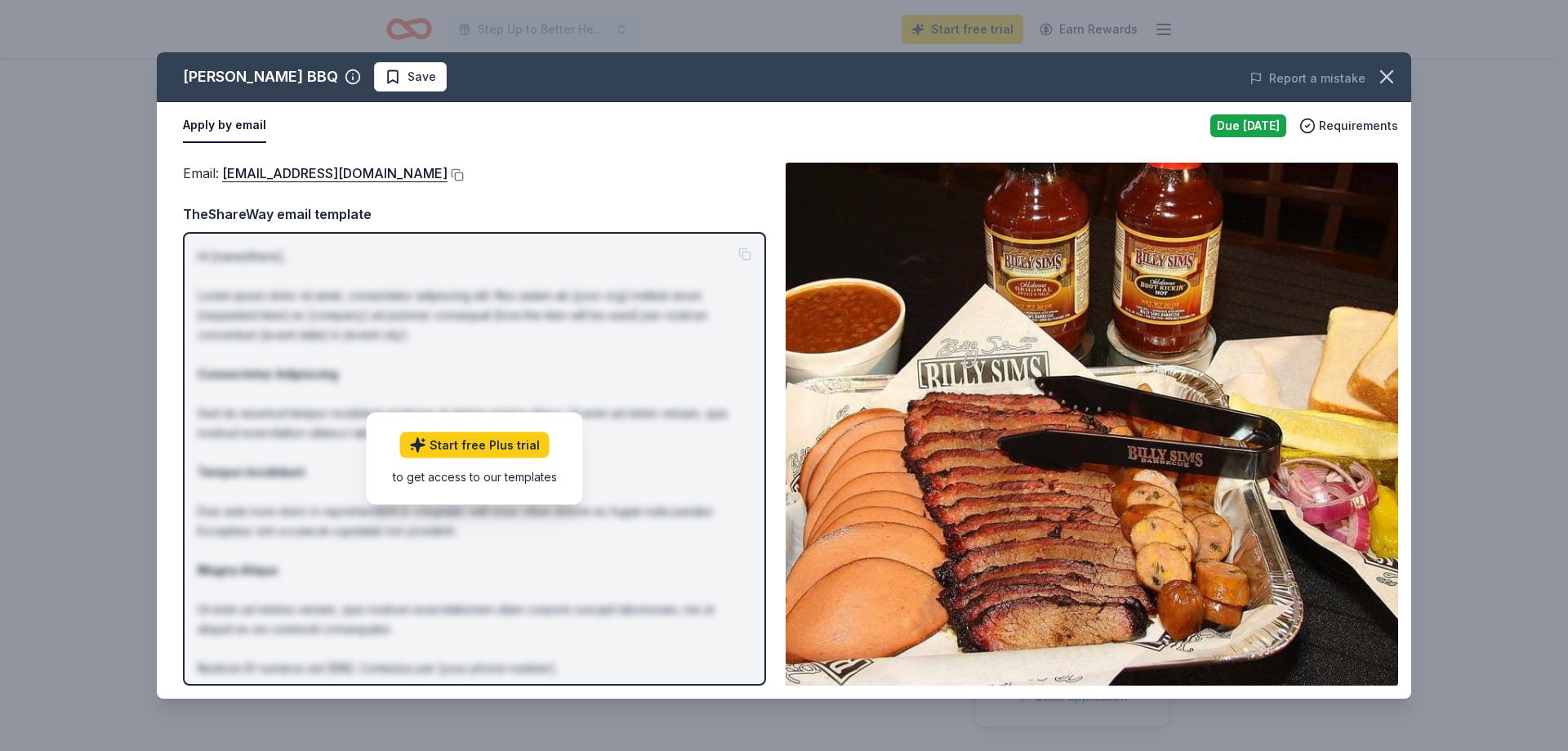
click at [442, 581] on p "Hi [name/there], Lorem ipsum dolor sit amet, consectetur adipiscing elit. Nos a…" at bounding box center [475, 491] width 554 height 490
click at [302, 172] on link "info@billysimsbbq.com" at bounding box center [335, 173] width 226 height 22
click at [326, 170] on link "info@billysimsbbq.com" at bounding box center [335, 173] width 226 height 22
click at [1382, 70] on icon "button" at bounding box center [1386, 76] width 23 height 23
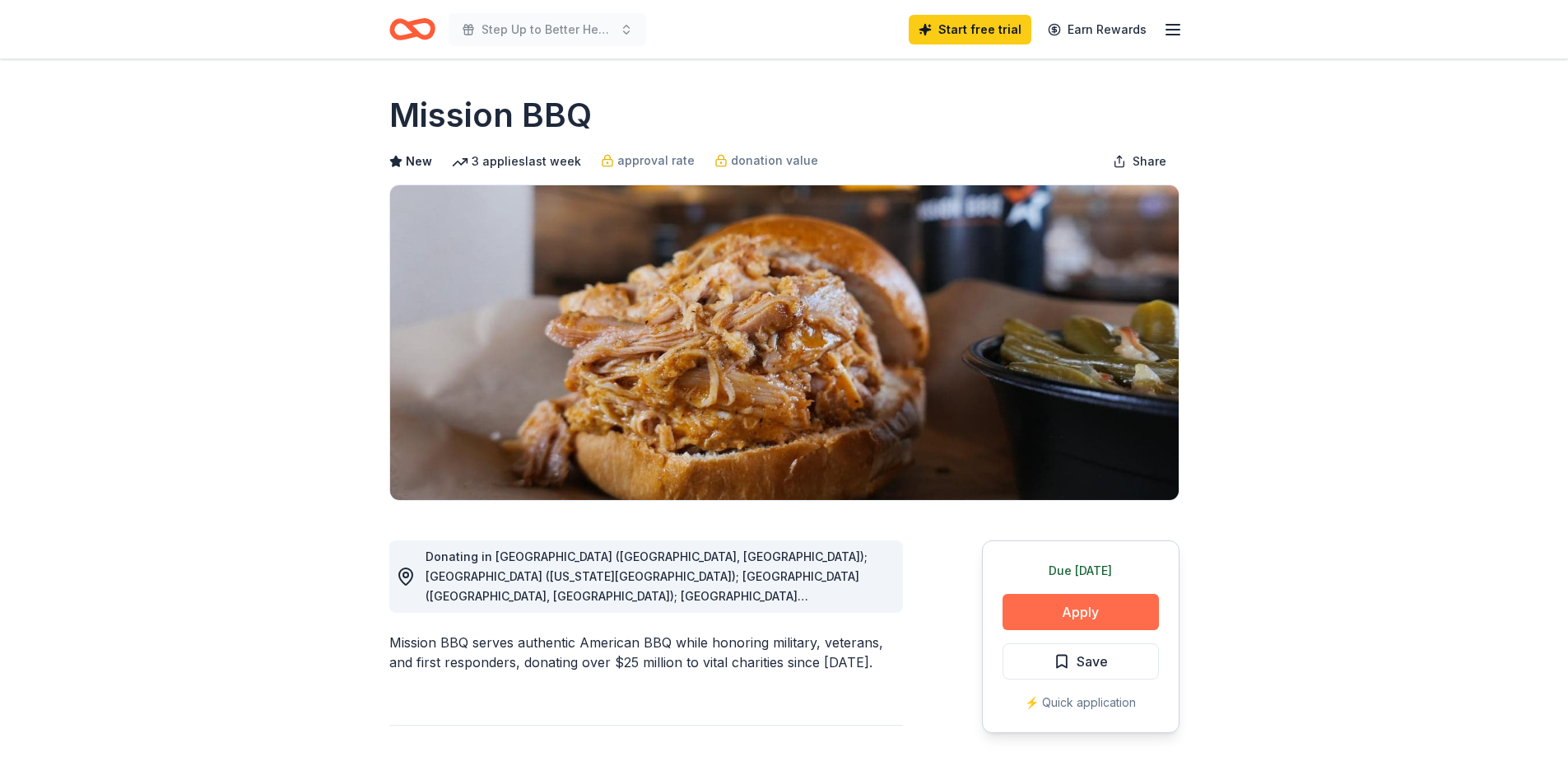
click at [1031, 610] on button "Apply" at bounding box center [1081, 612] width 156 height 36
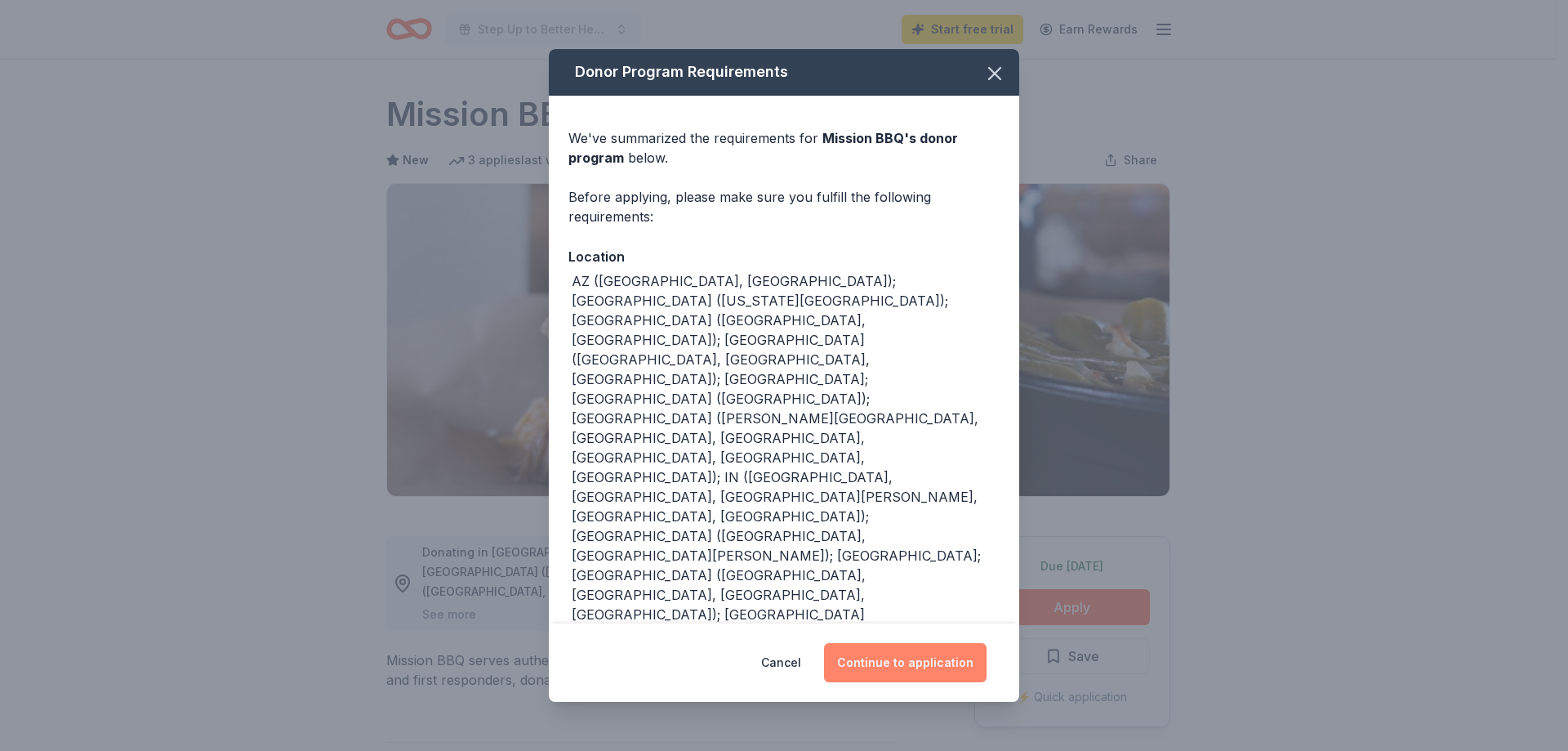
click at [879, 665] on button "Continue to application" at bounding box center [905, 662] width 162 height 39
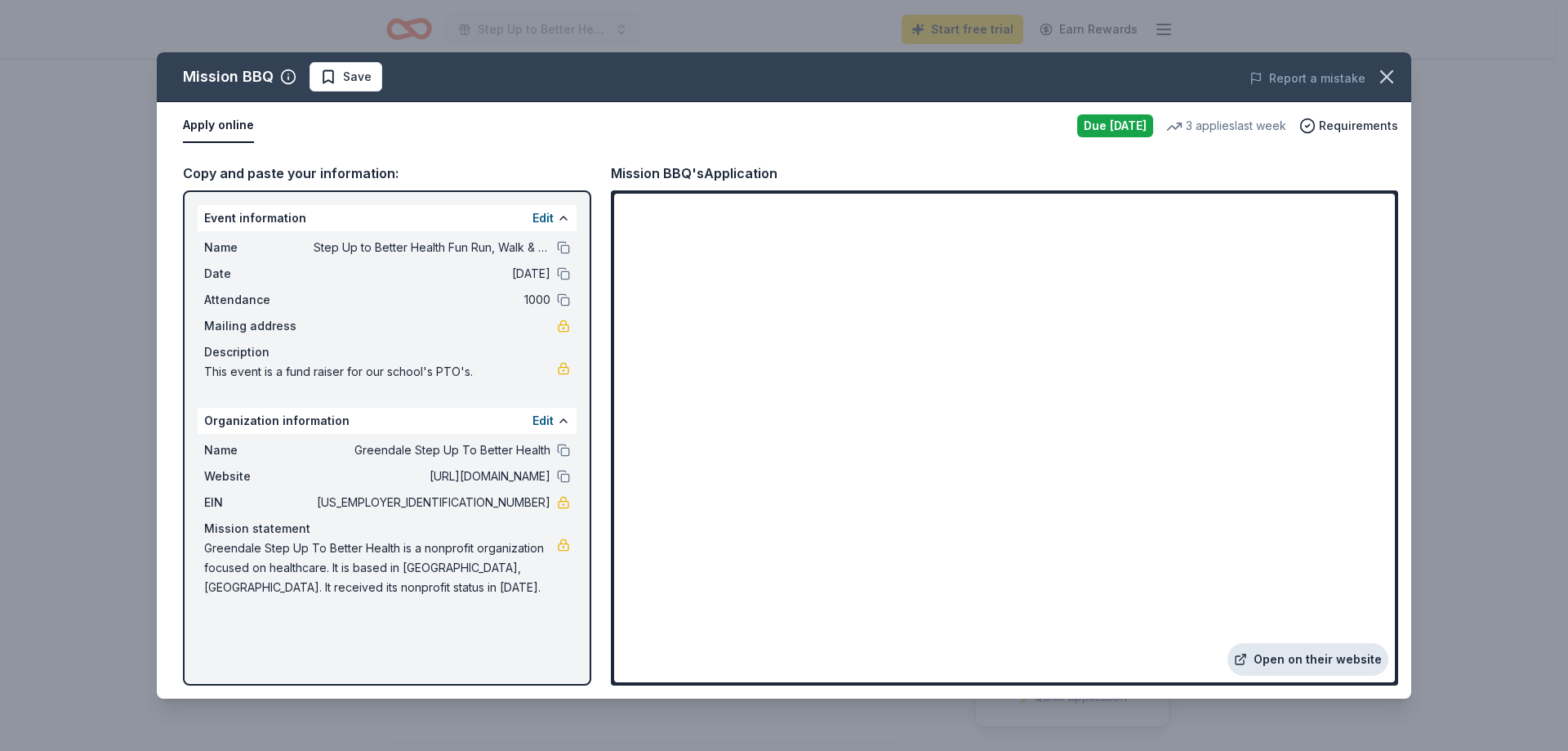
click at [1288, 662] on link "Open on their website" at bounding box center [1307, 659] width 161 height 32
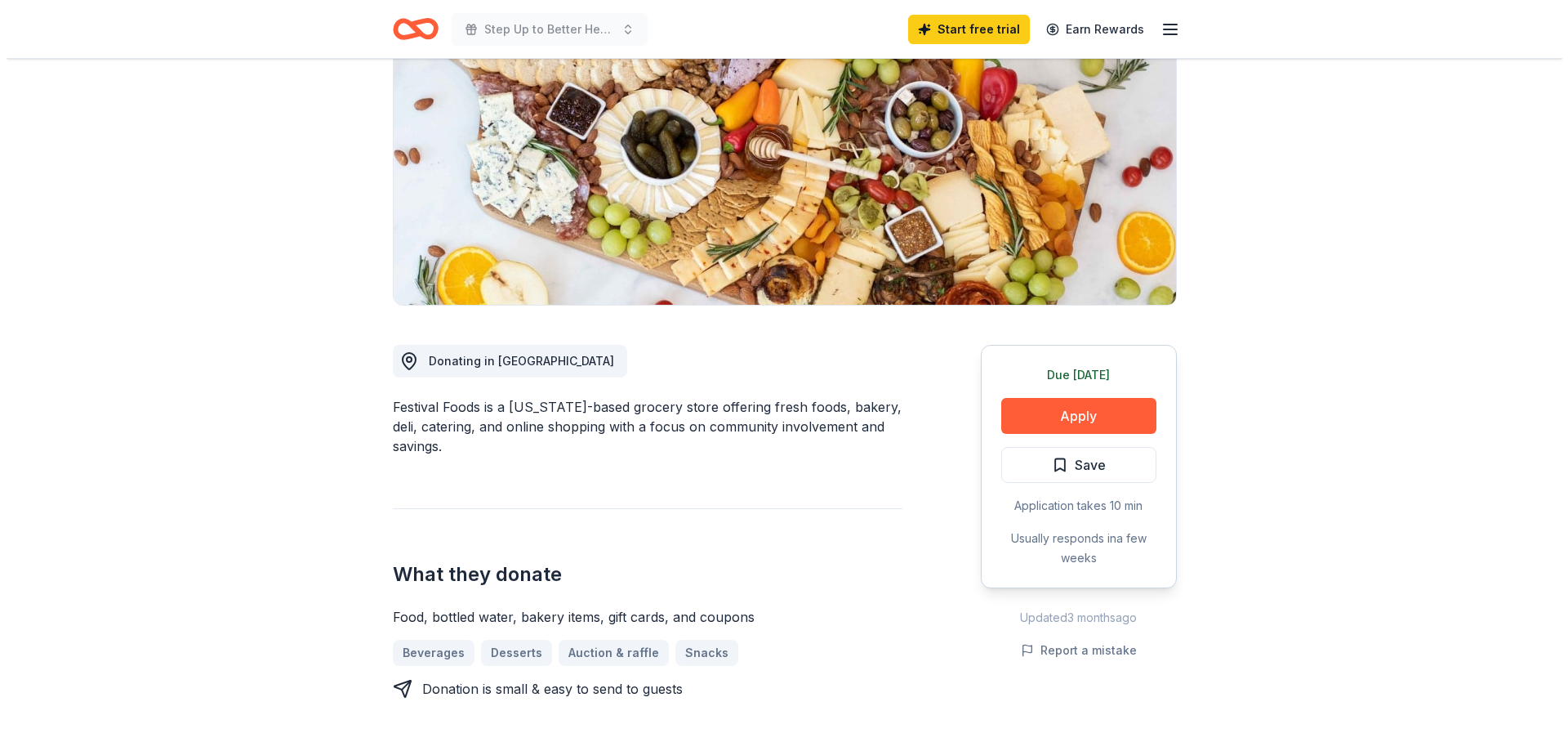
scroll to position [246, 0]
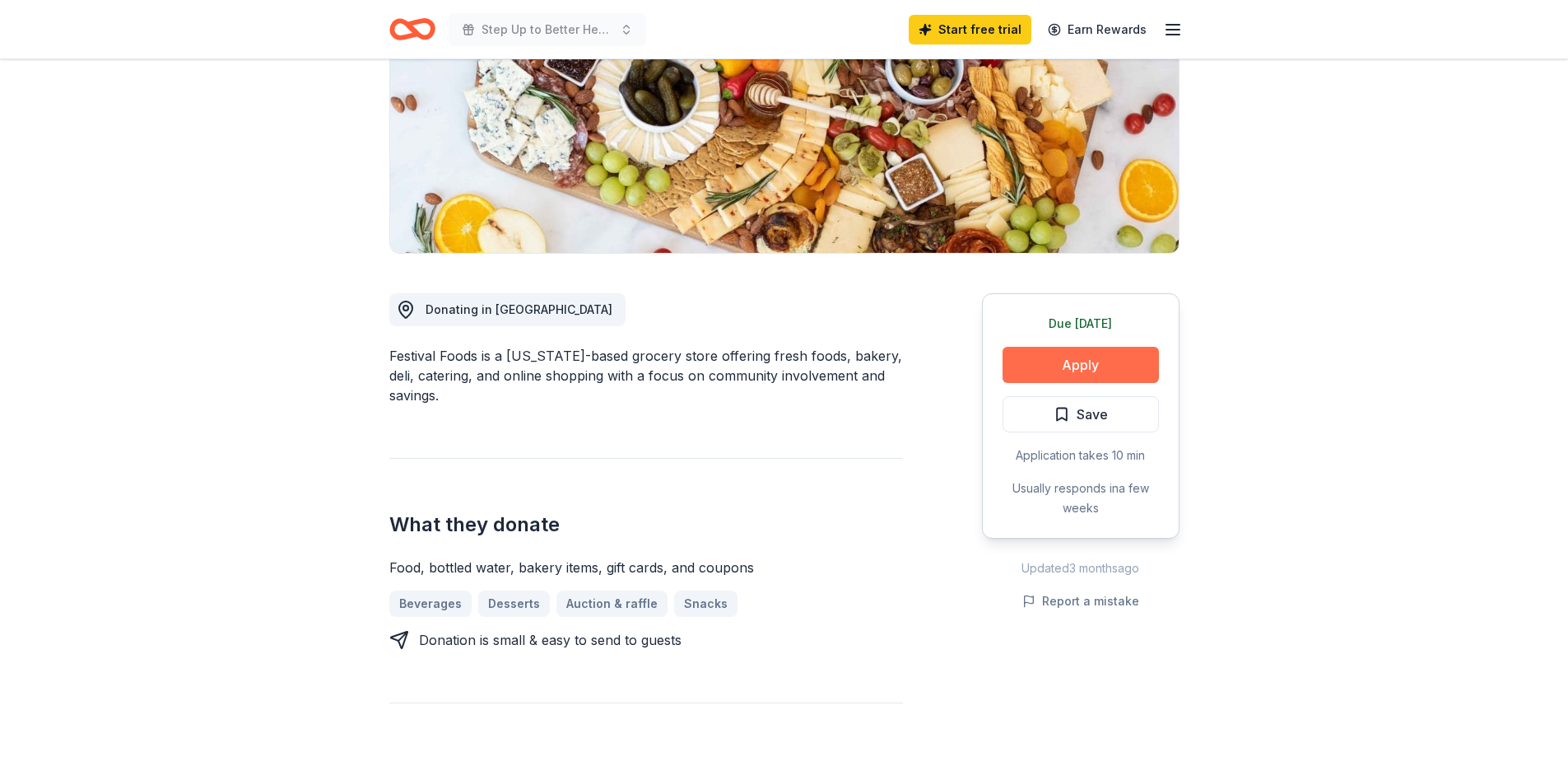
click at [1045, 363] on button "Apply" at bounding box center [1081, 365] width 156 height 36
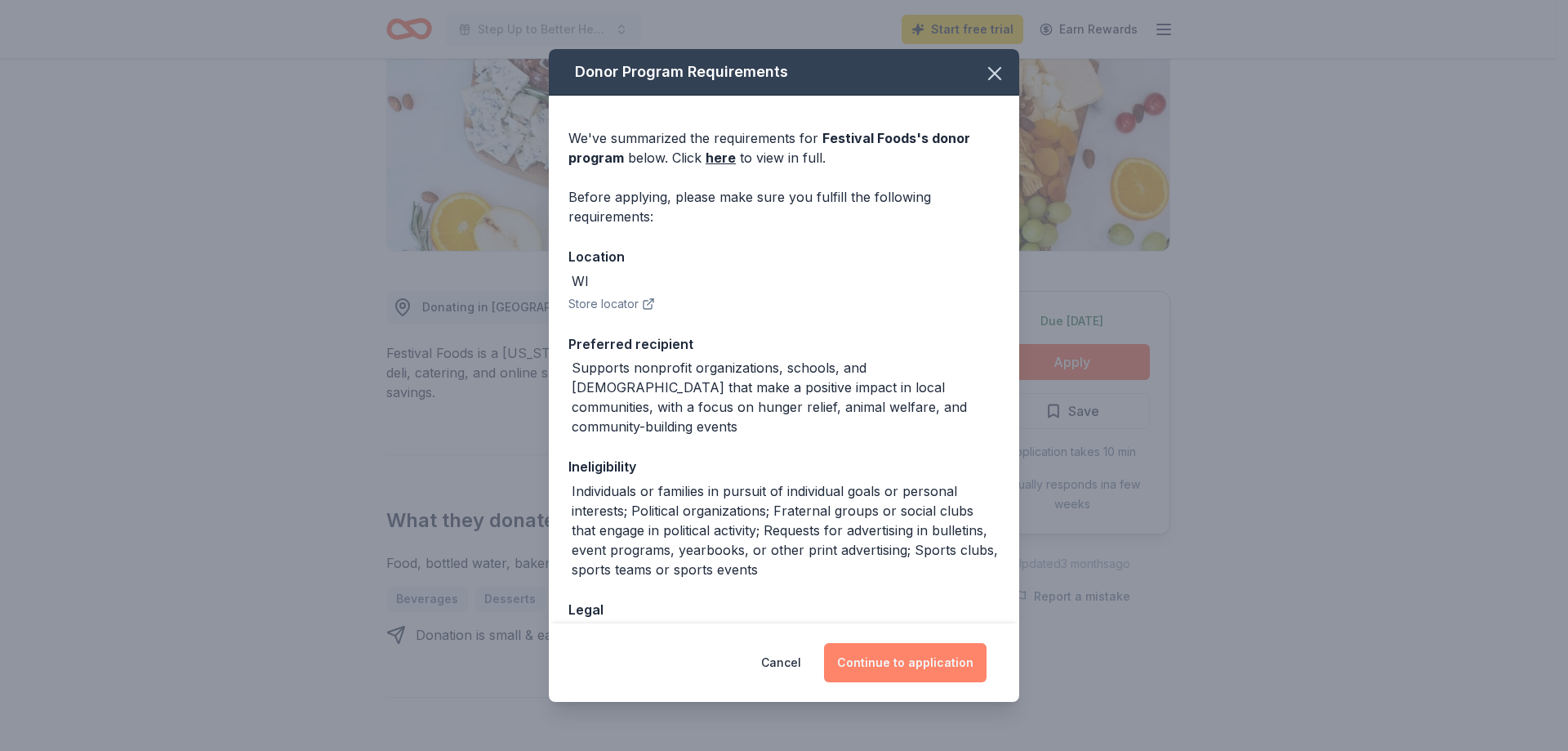
click at [900, 649] on button "Continue to application" at bounding box center [905, 662] width 162 height 39
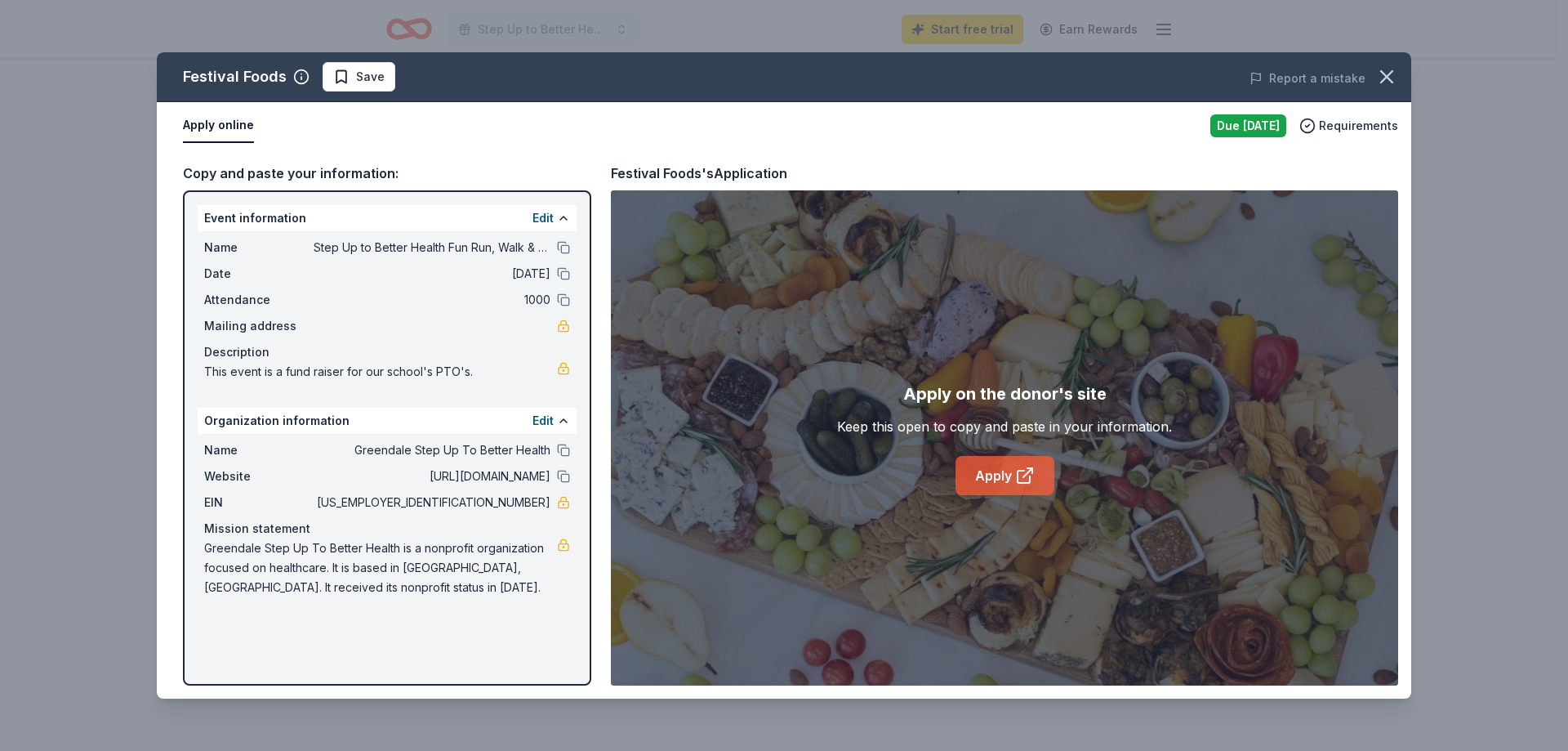
click at [1006, 469] on link "Apply" at bounding box center [1005, 475] width 99 height 39
